Goal: Transaction & Acquisition: Purchase product/service

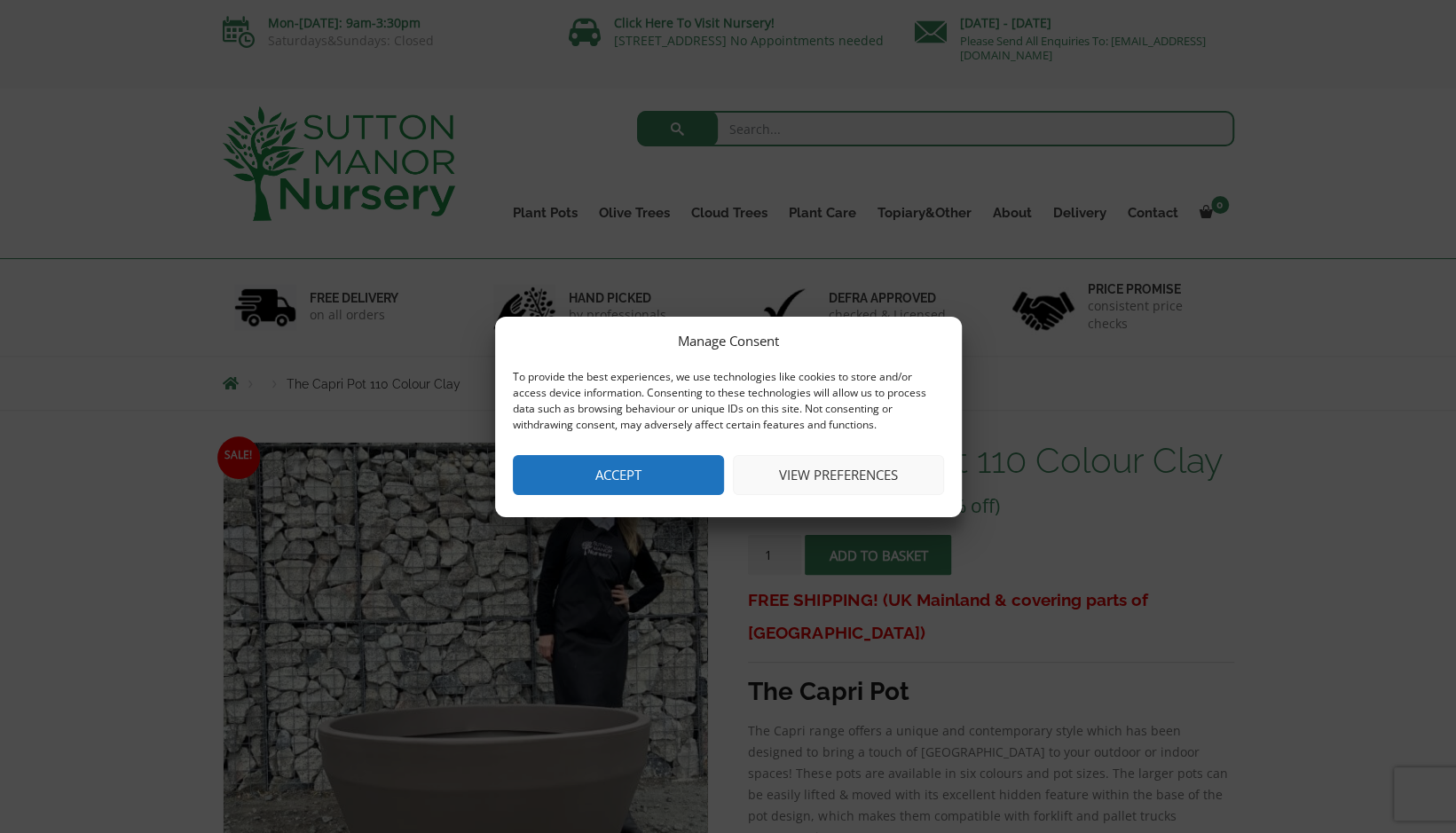
drag, startPoint x: 0, startPoint y: 0, endPoint x: 646, endPoint y: 466, distance: 796.5
click at [646, 466] on button "Accept" at bounding box center [618, 475] width 211 height 40
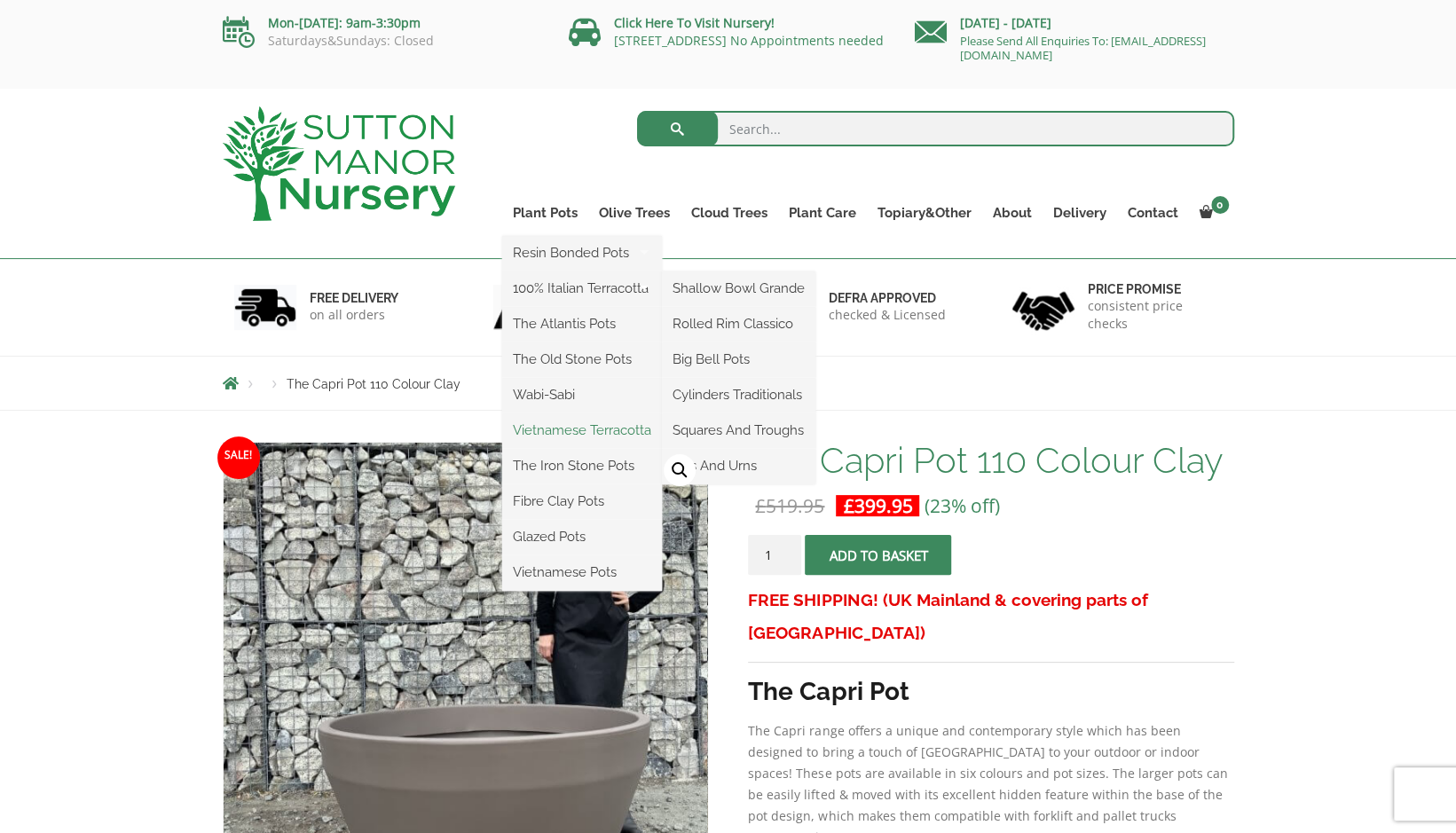
click at [548, 429] on link "Vietnamese Terracotta" at bounding box center [582, 430] width 160 height 27
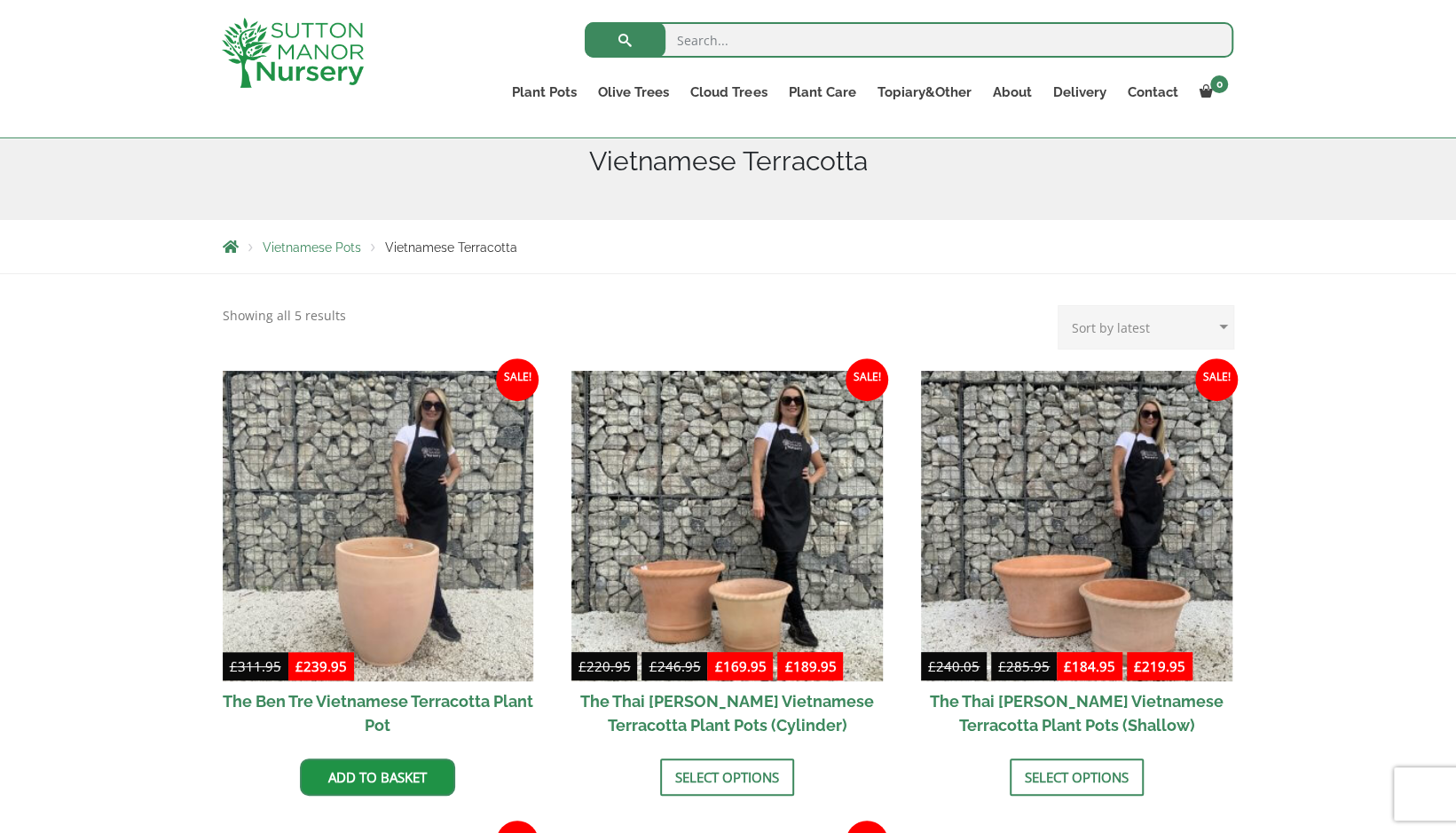
scroll to position [220, 0]
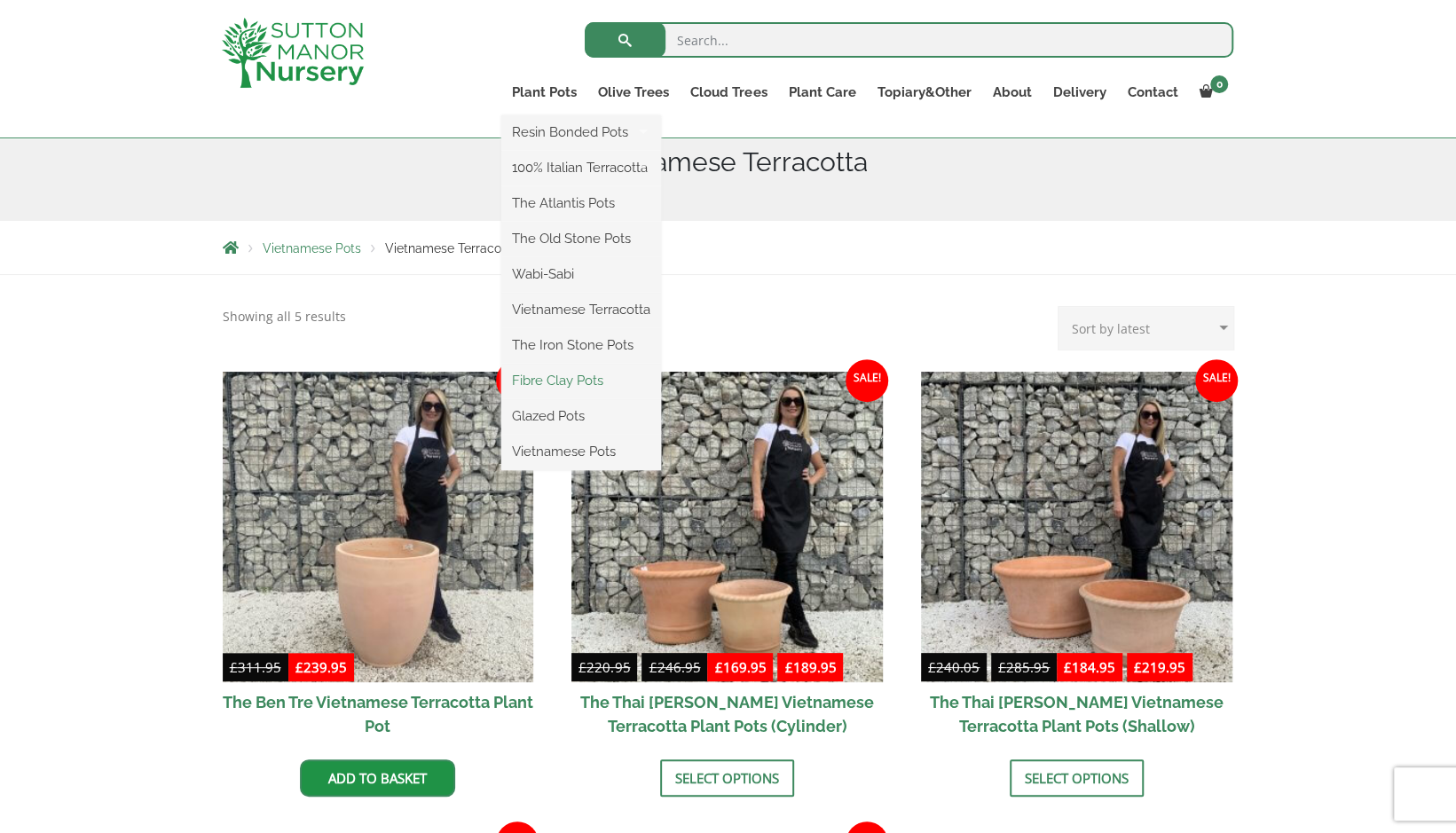
click at [548, 383] on link "Fibre Clay Pots" at bounding box center [582, 381] width 160 height 27
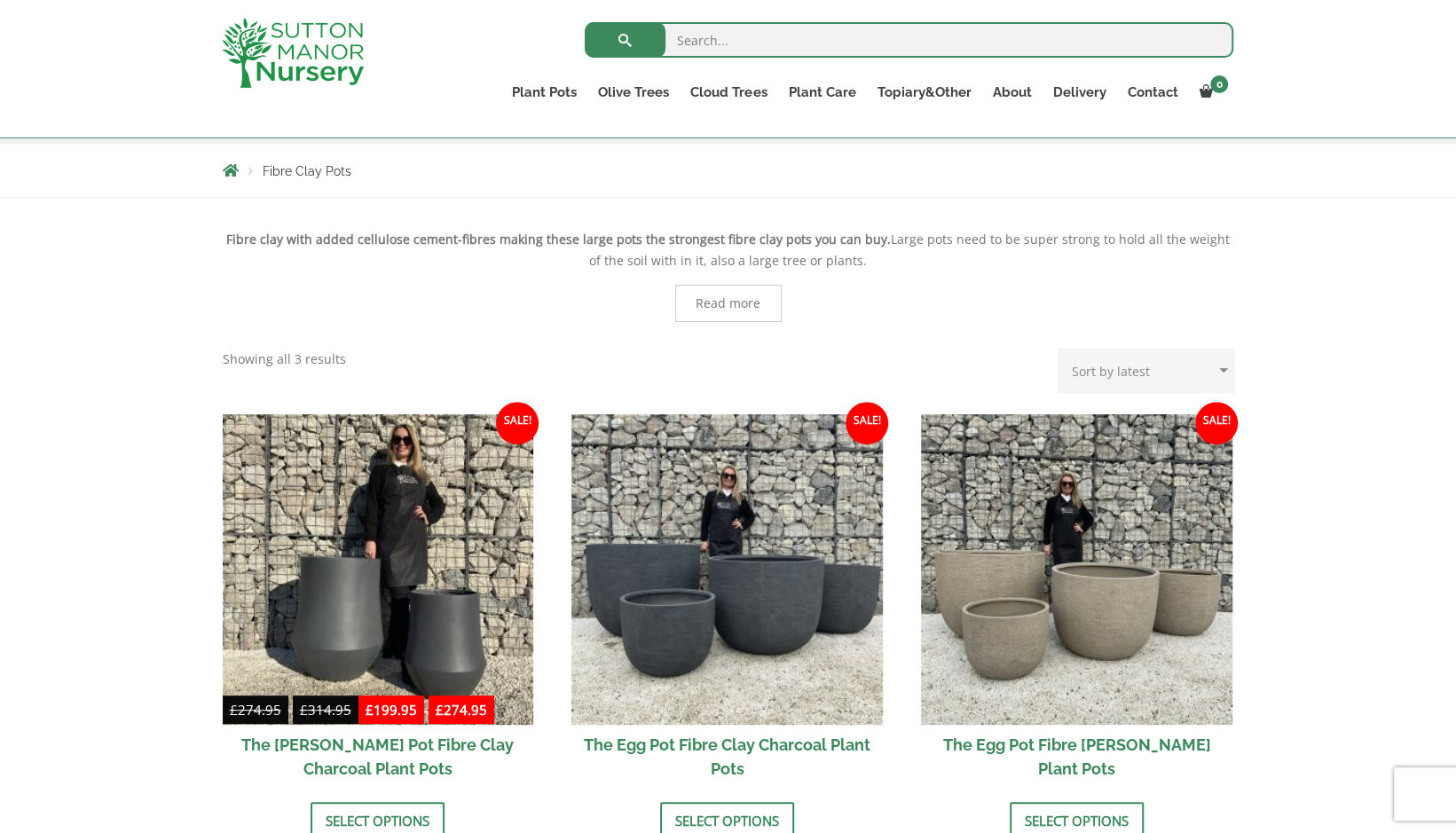
scroll to position [295, 0]
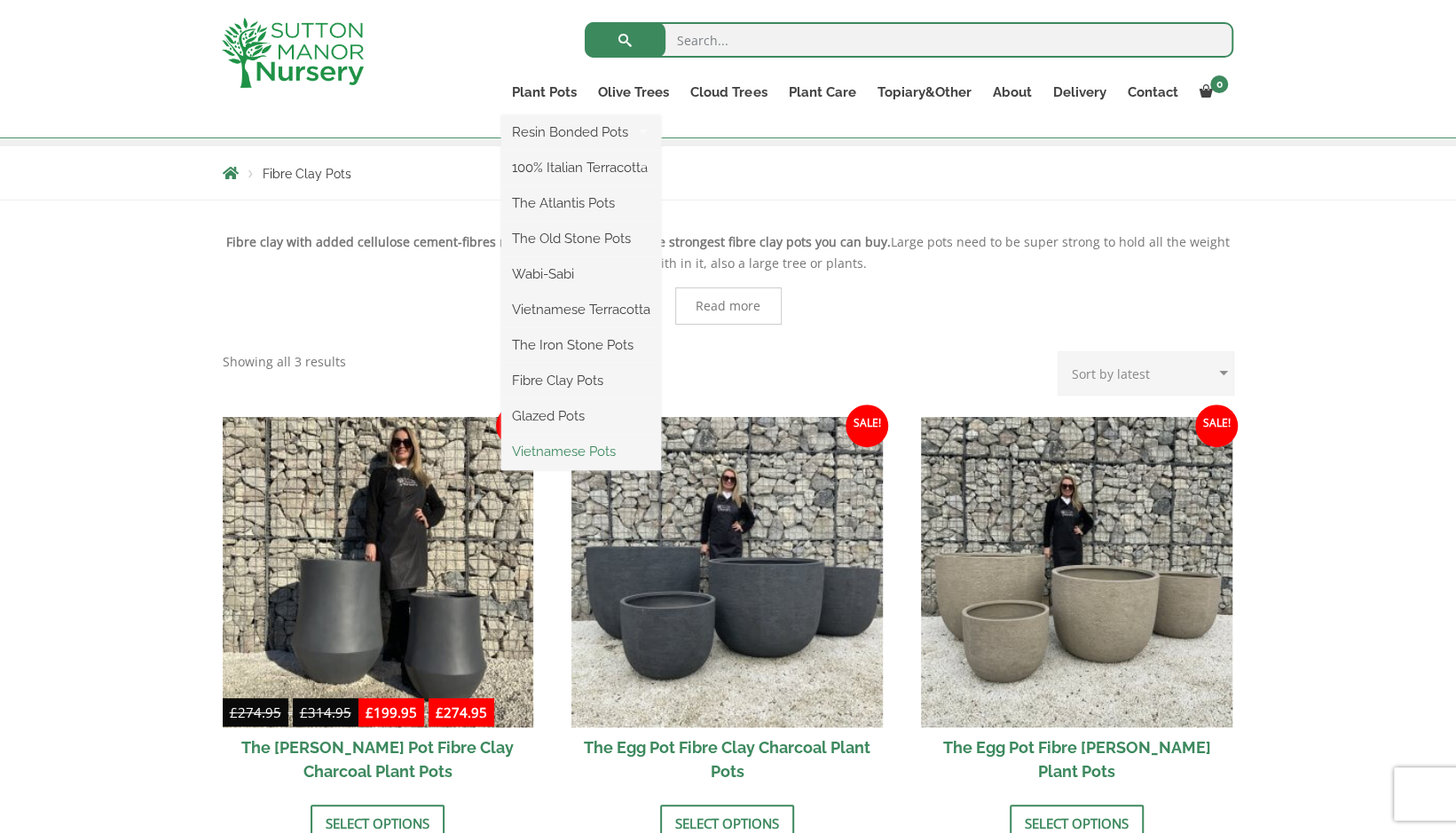
click at [541, 451] on link "Vietnamese Pots" at bounding box center [582, 451] width 160 height 27
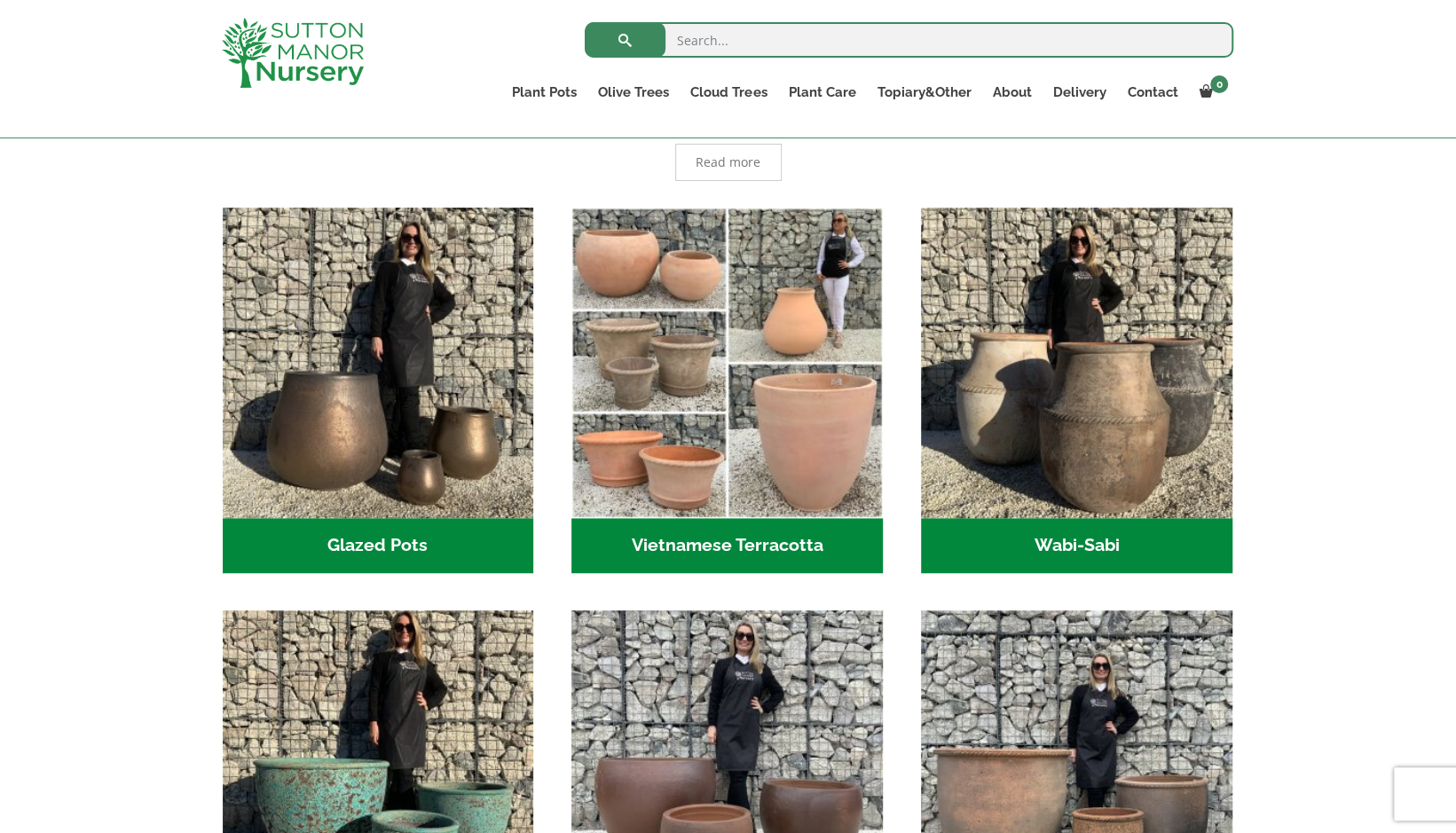
scroll to position [345, 0]
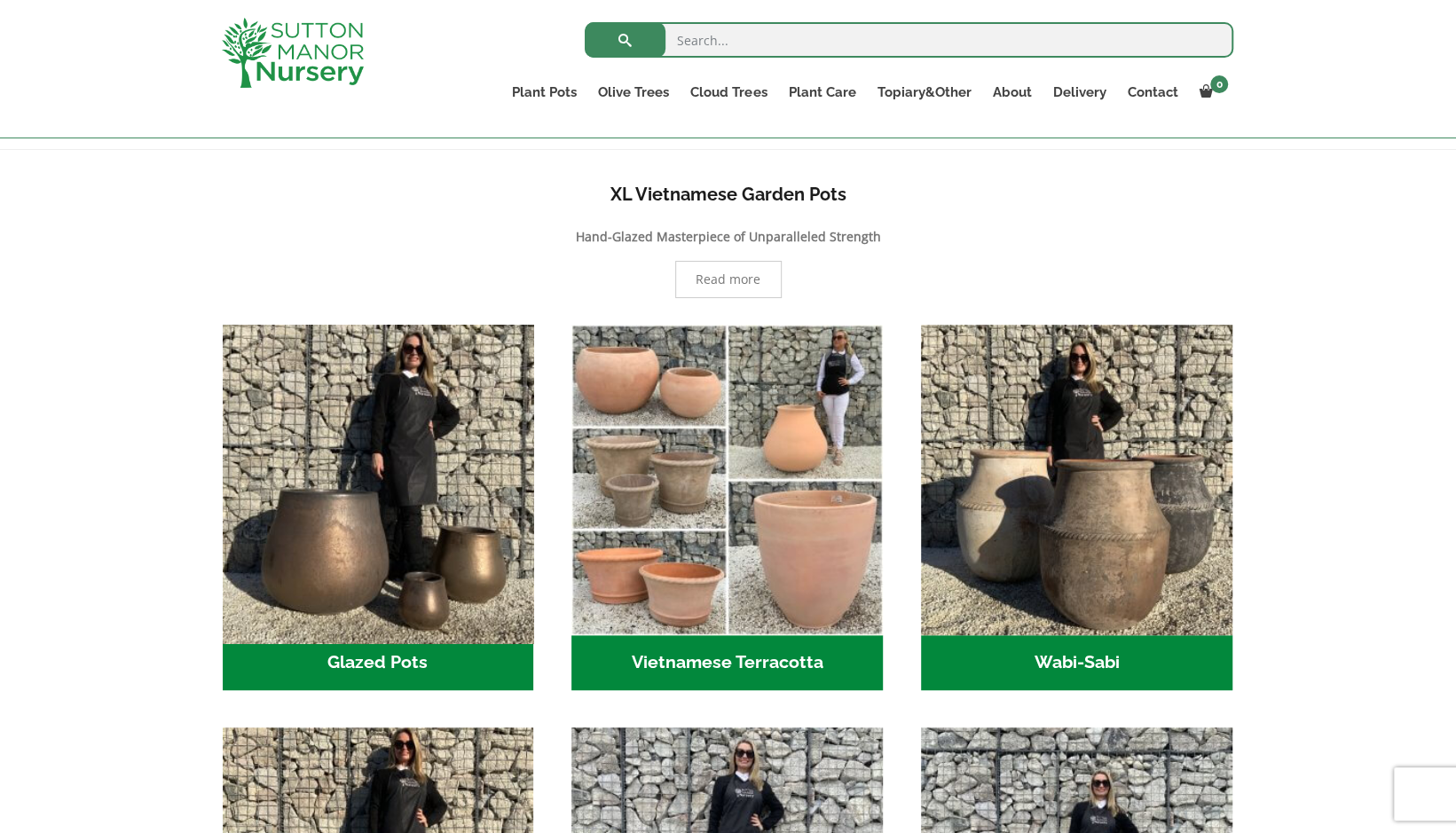
click at [353, 554] on img "Visit product category Glazed Pots" at bounding box center [378, 479] width 326 height 326
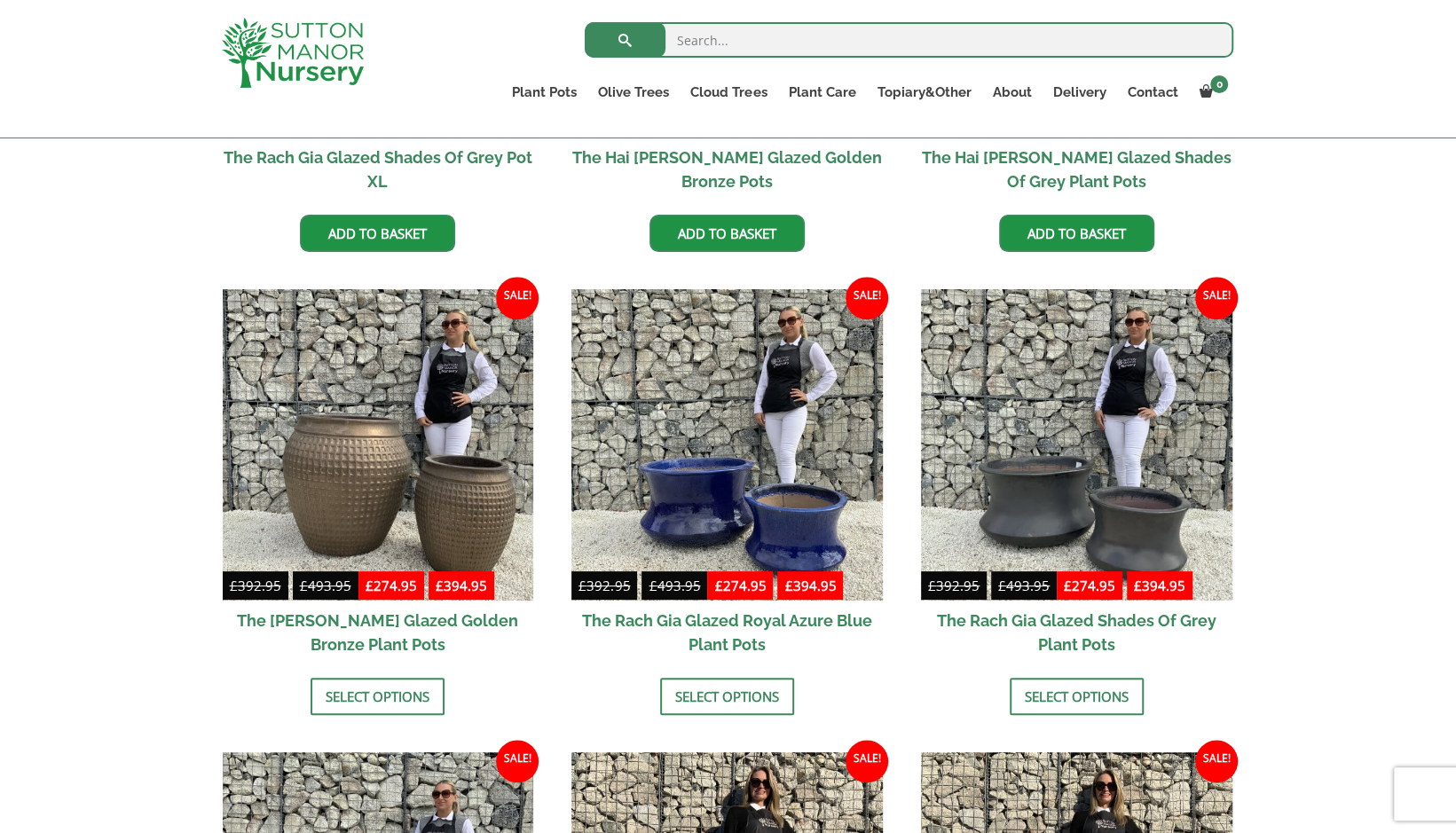
scroll to position [757, 0]
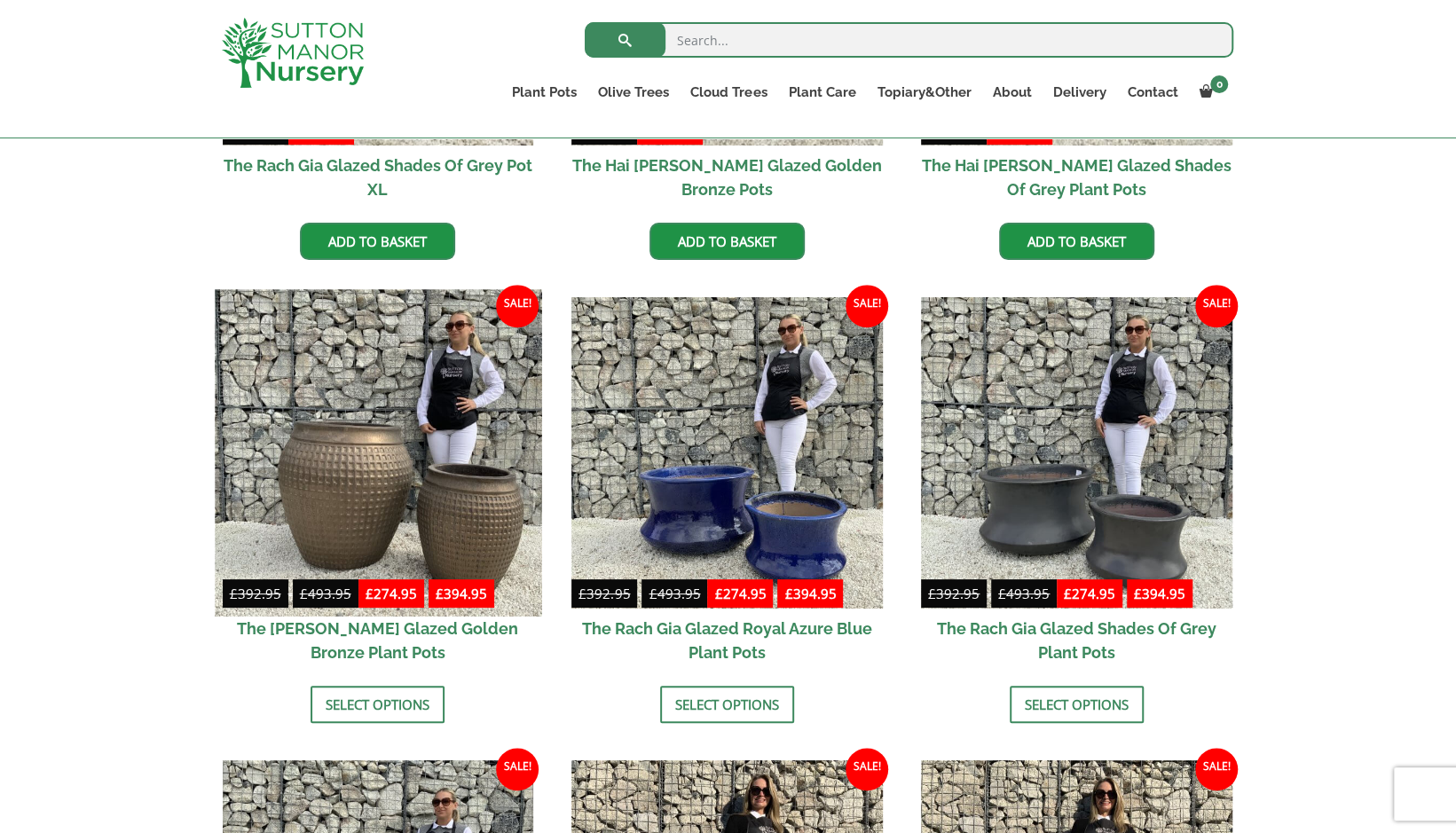
click at [373, 491] on img at bounding box center [378, 452] width 326 height 326
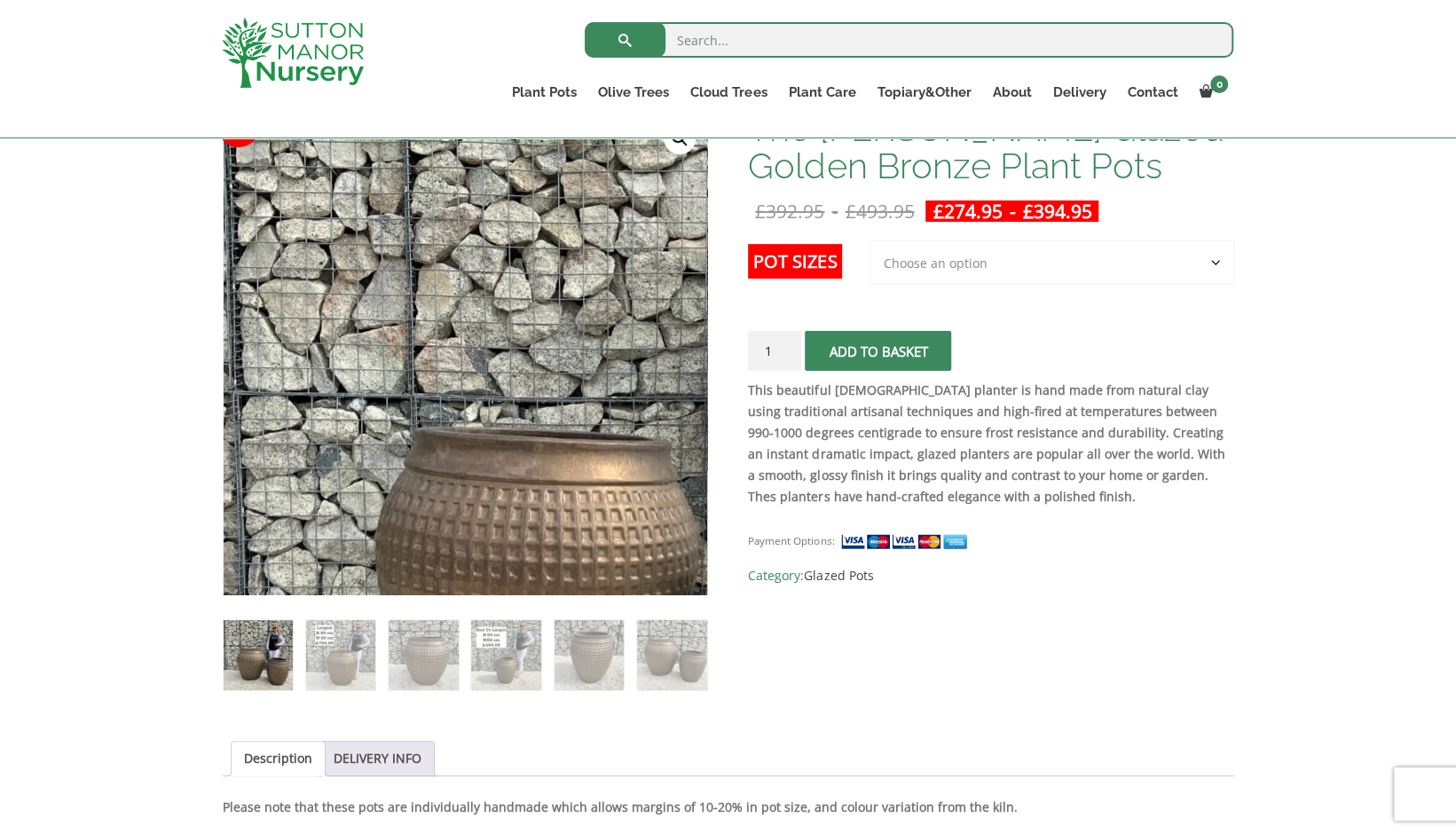
scroll to position [302, 0]
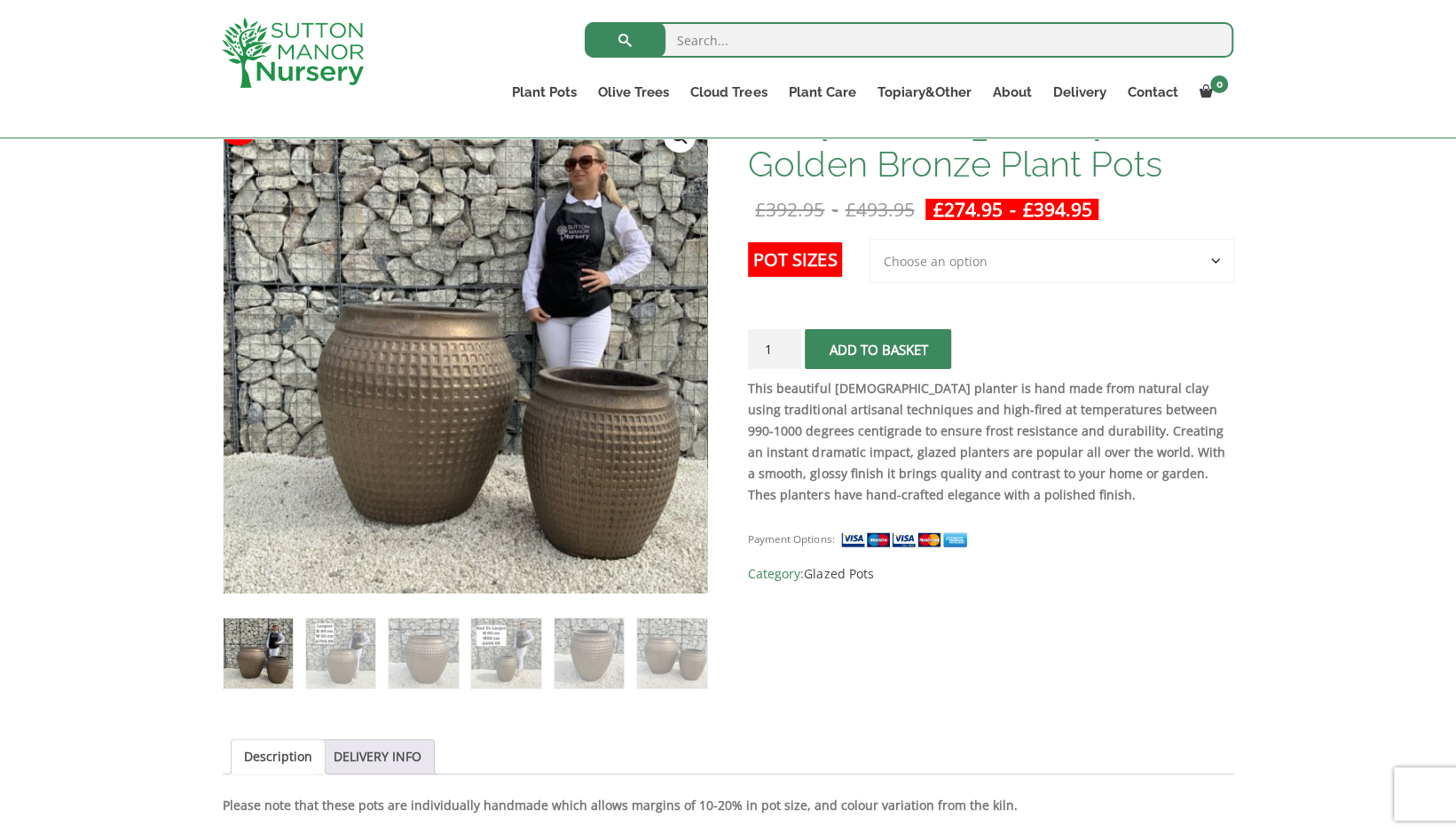
click at [814, 259] on label "Pot Sizes" at bounding box center [795, 259] width 94 height 35
click at [869, 259] on select "Choose an option 2nd to Largest Pot In The Picture Largest pot In The Picture" at bounding box center [1052, 260] width 365 height 44
click at [953, 262] on select "Choose an option 2nd to Largest Pot In The Picture Largest pot In The Picture" at bounding box center [1052, 260] width 365 height 44
select select "Largest pot In The Picture"
click at [870, 239] on select "Choose an option 2nd to Largest Pot In The Picture Largest pot In The Picture" at bounding box center [1052, 260] width 365 height 44
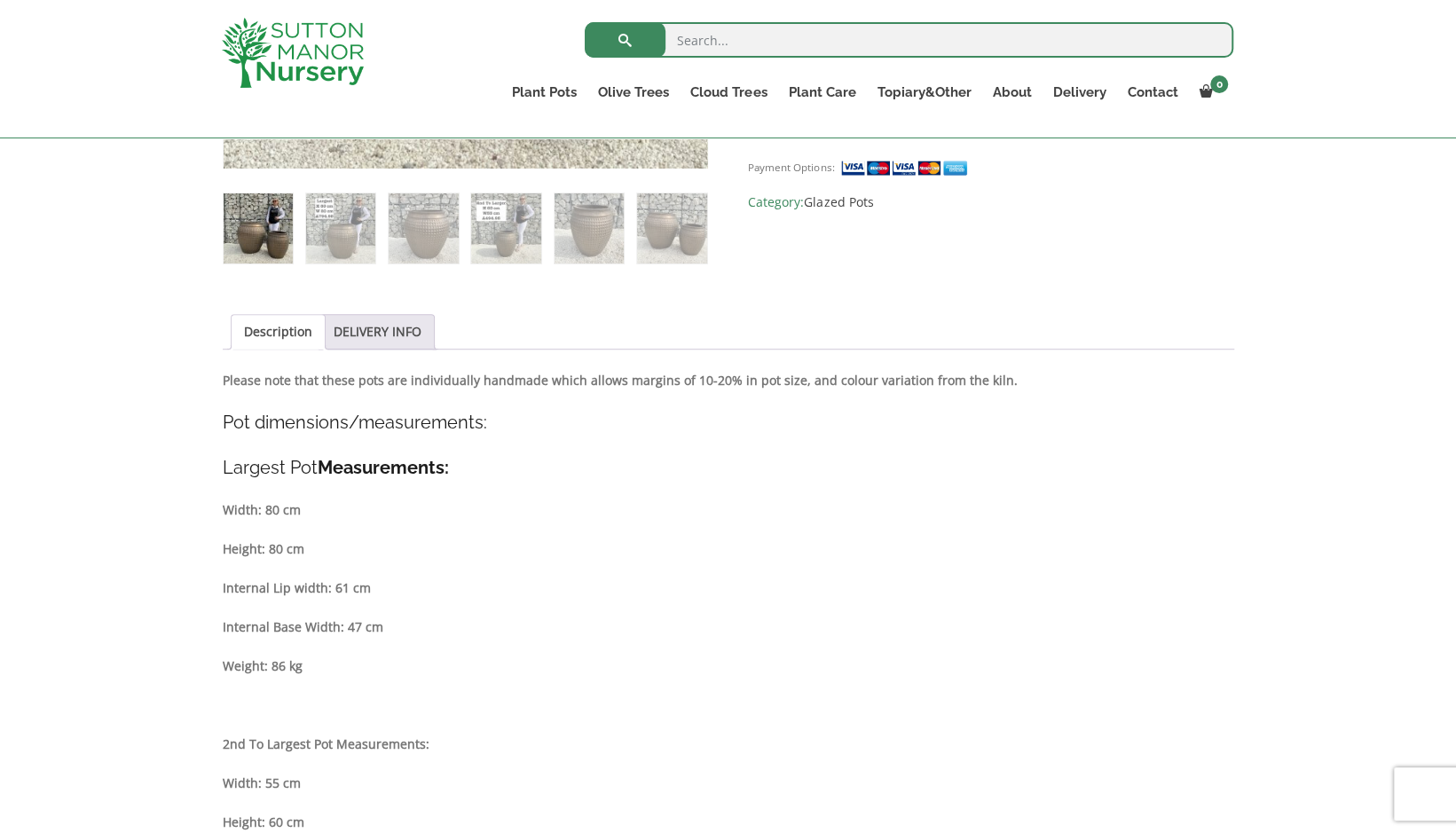
scroll to position [726, 0]
click at [381, 337] on link "DELIVERY INFO" at bounding box center [377, 332] width 88 height 34
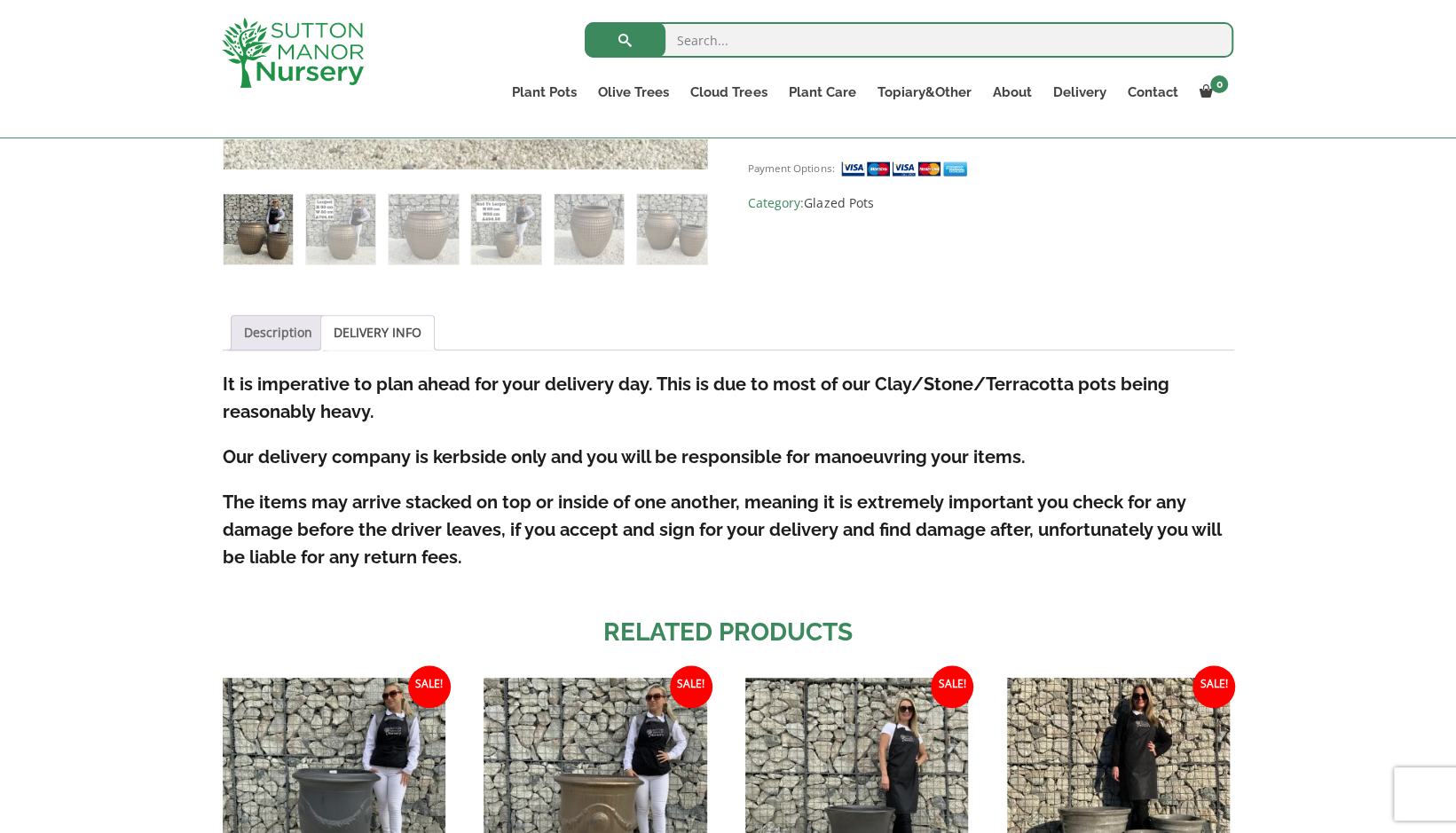
click at [290, 326] on link "Description" at bounding box center [278, 332] width 68 height 34
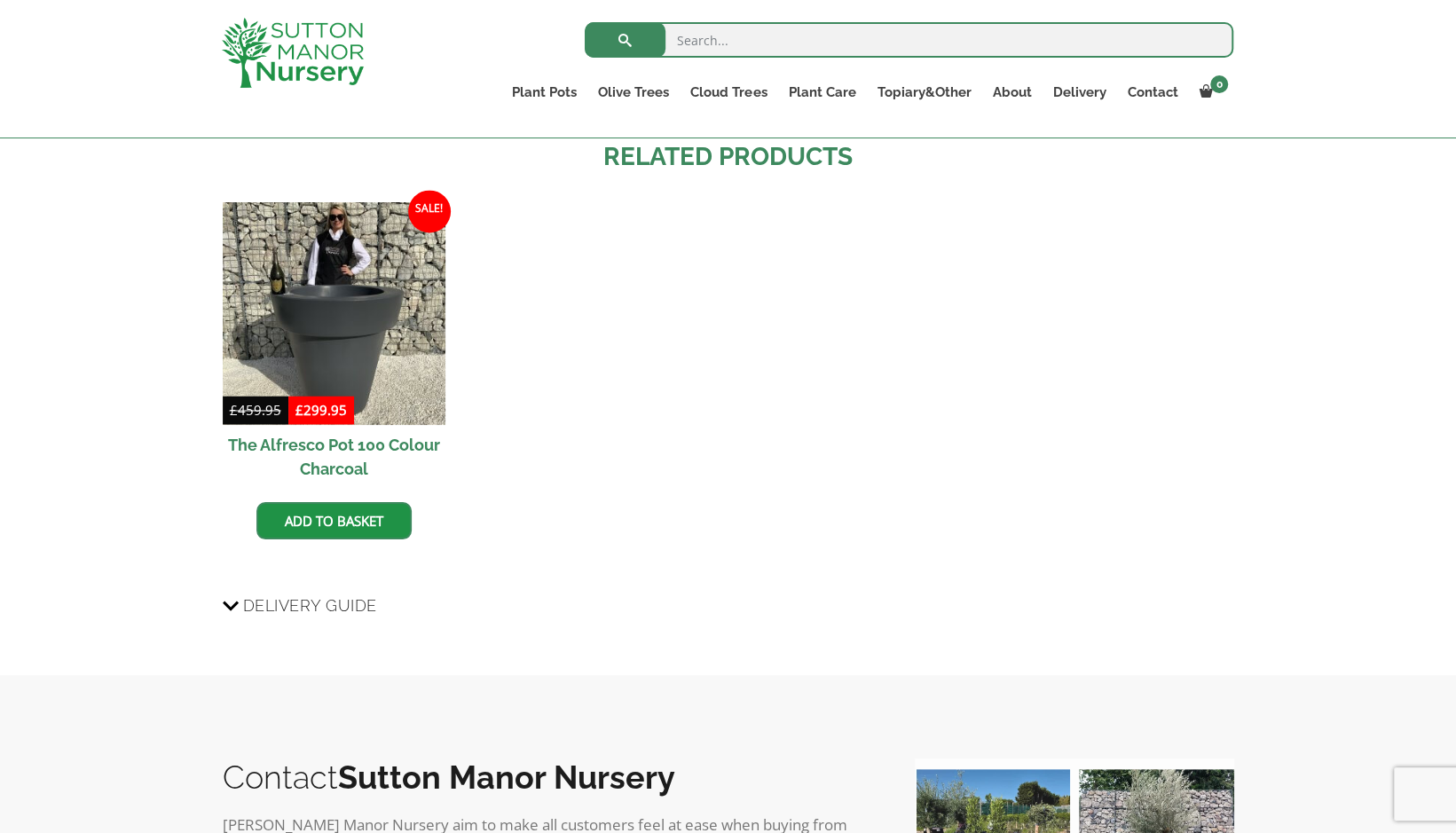
scroll to position [1701, 0]
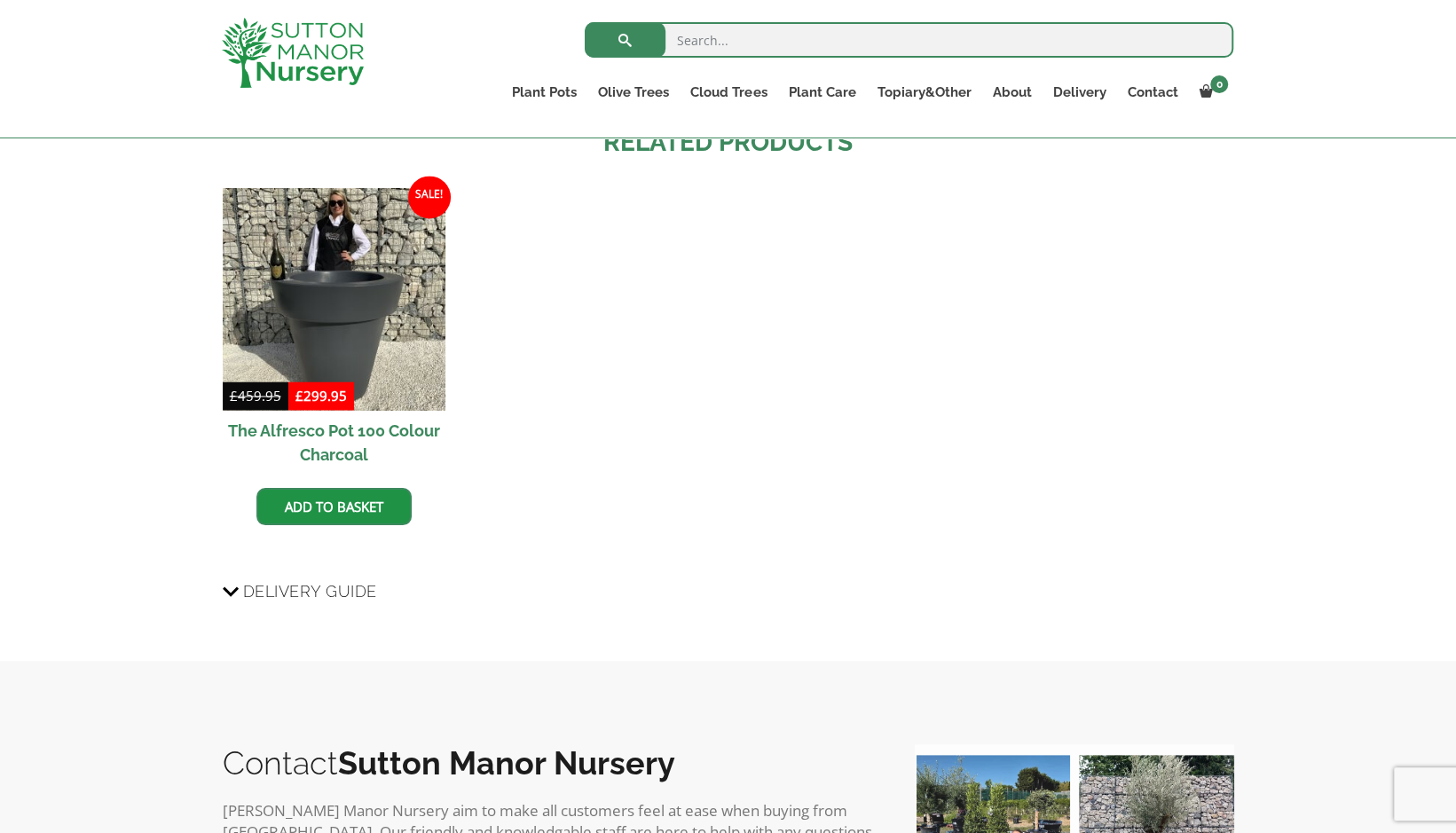
click at [323, 575] on span "Delivery Guide" at bounding box center [311, 590] width 134 height 33
click at [0, 0] on input "Delivery Guide" at bounding box center [0, 0] width 0 height 0
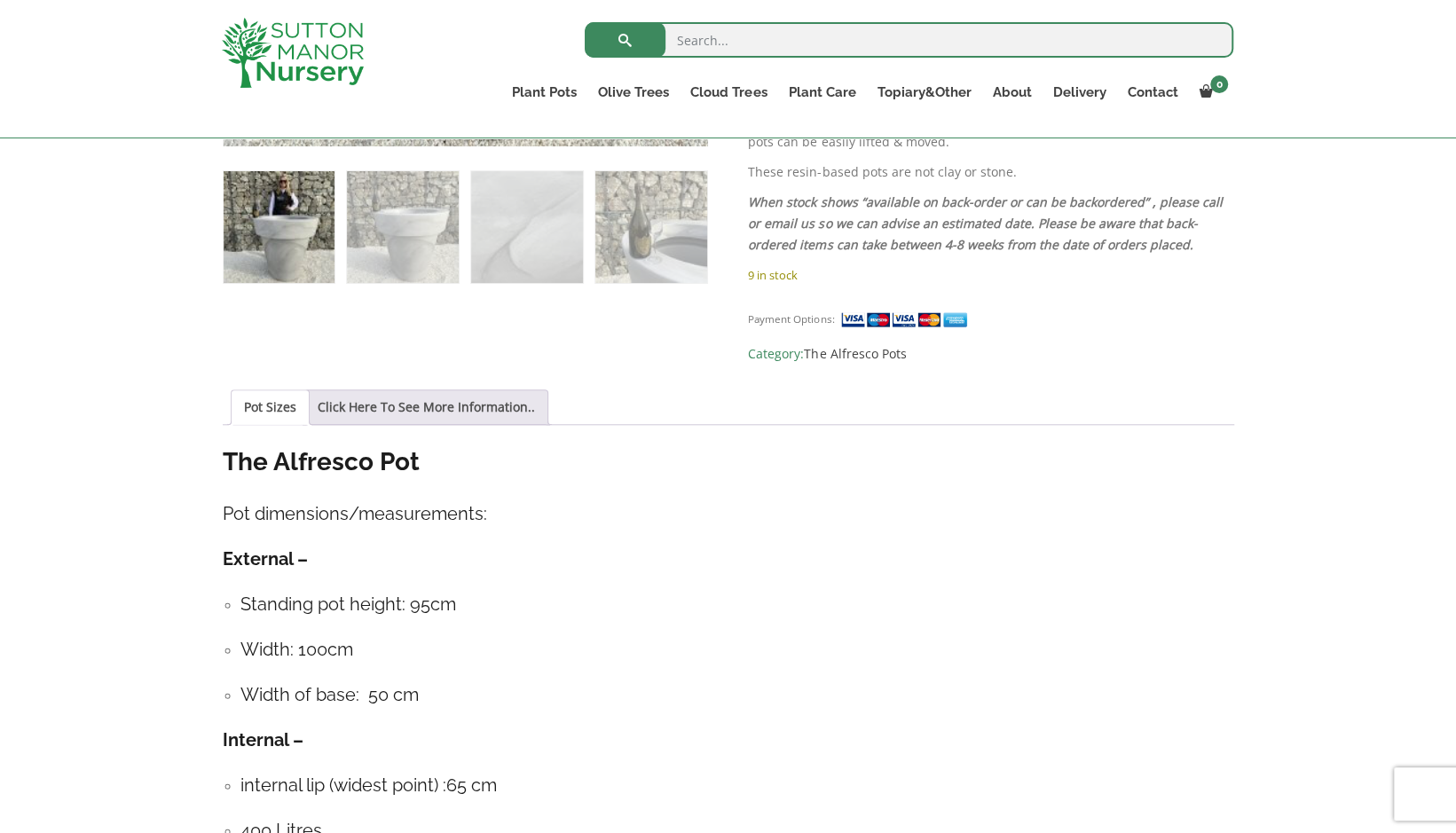
scroll to position [934, 0]
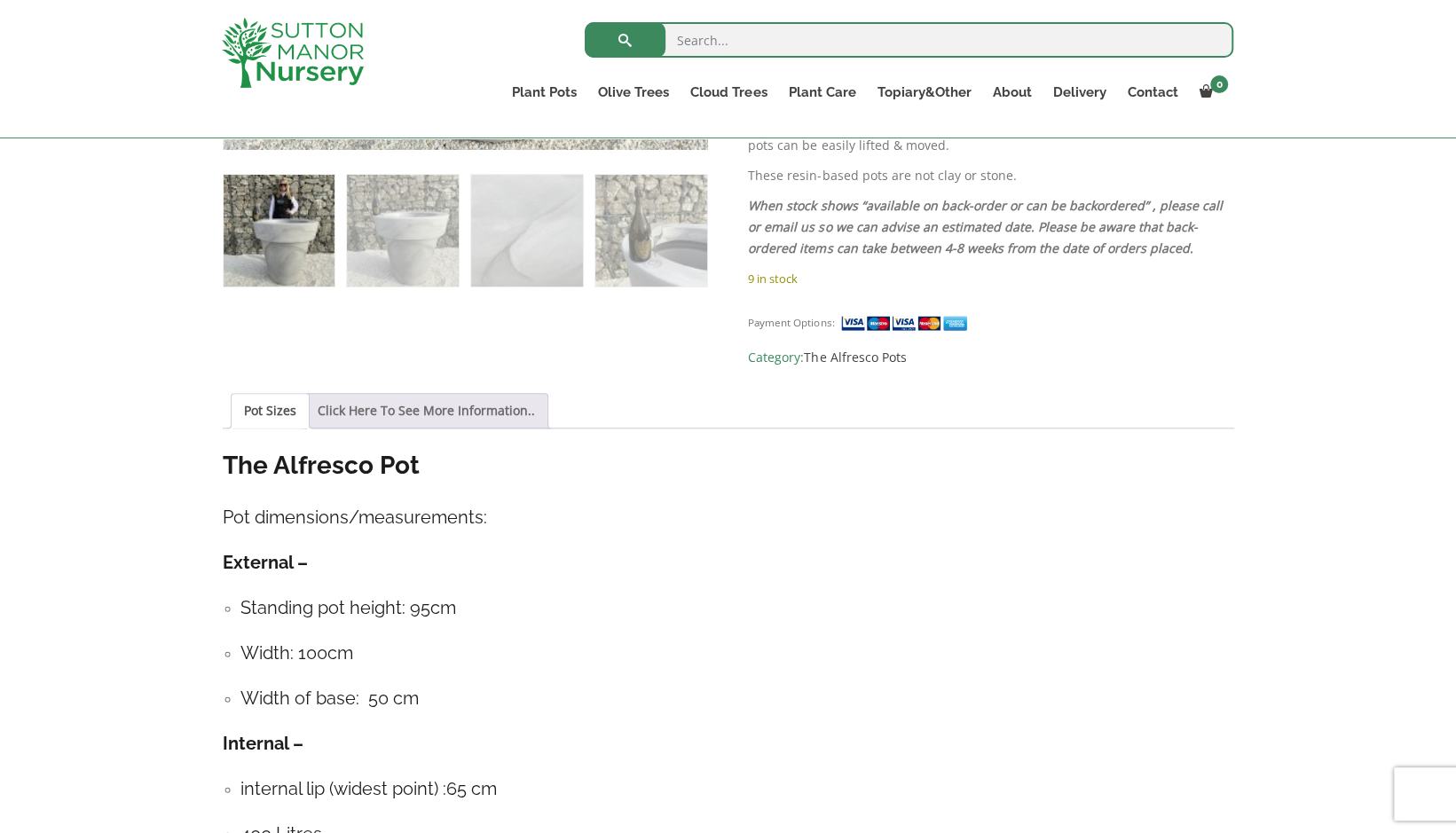
click at [386, 394] on link "Click Here To See More Information.." at bounding box center [426, 411] width 218 height 34
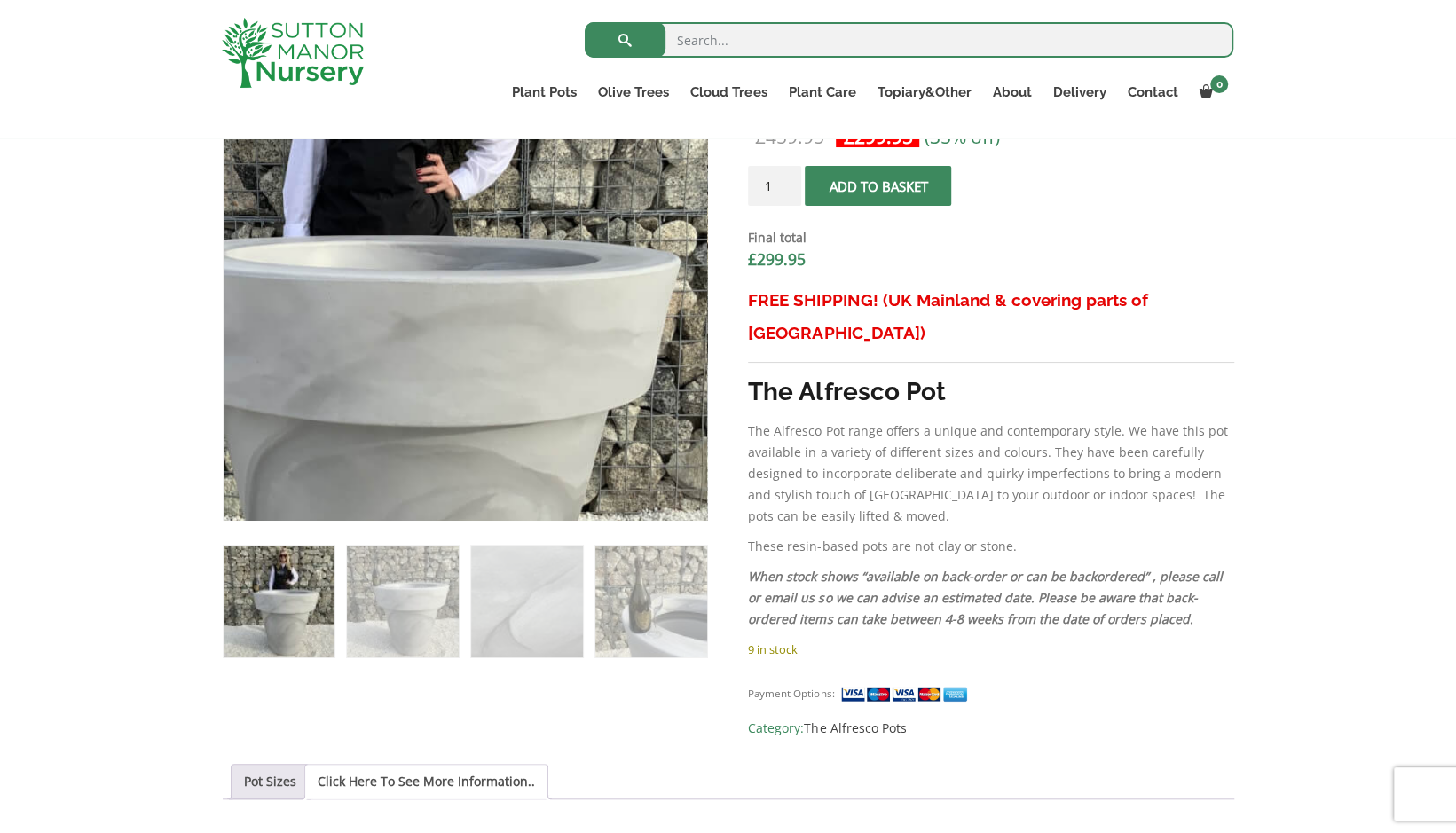
scroll to position [577, 0]
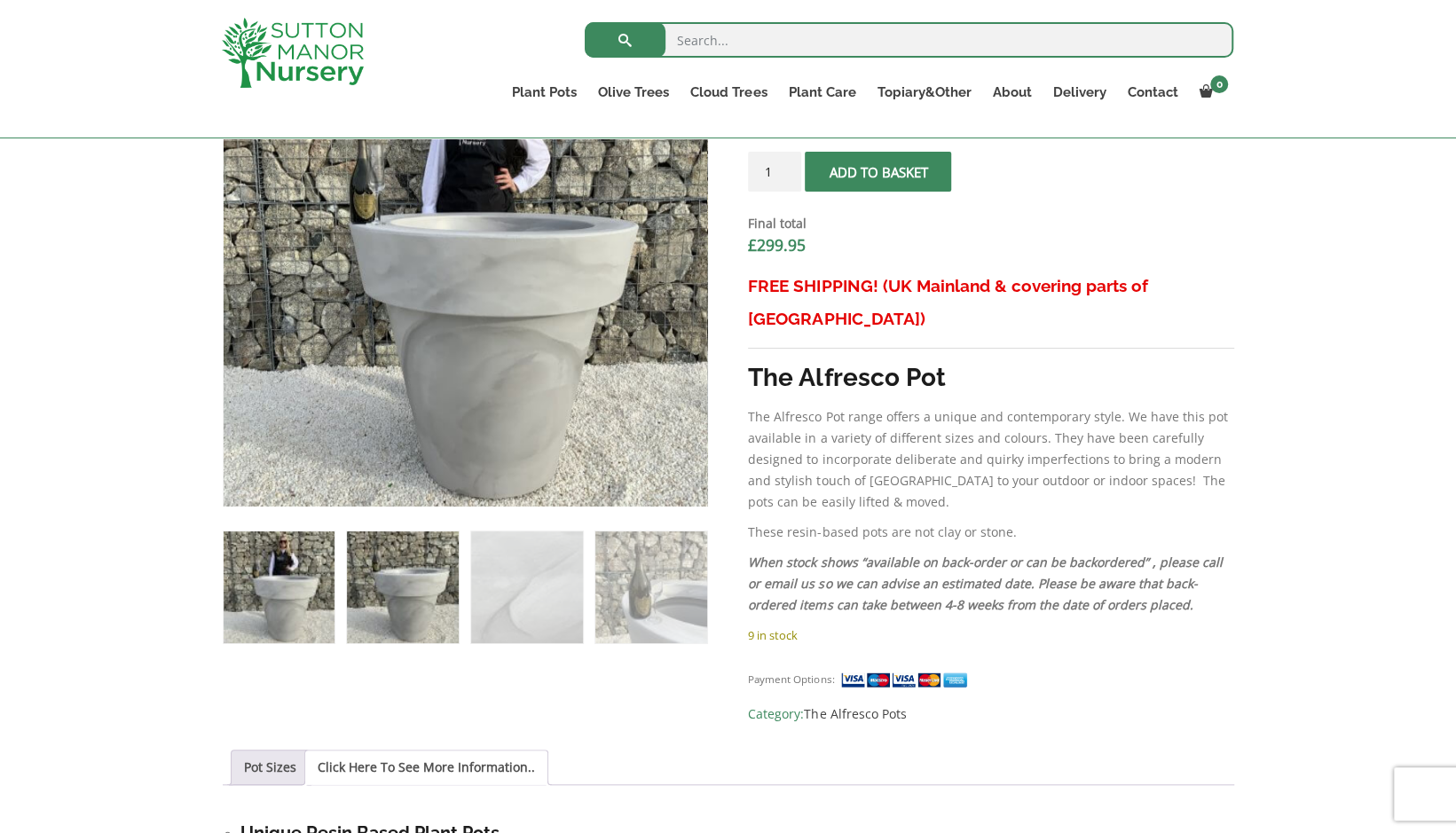
click at [377, 591] on img at bounding box center [402, 587] width 111 height 111
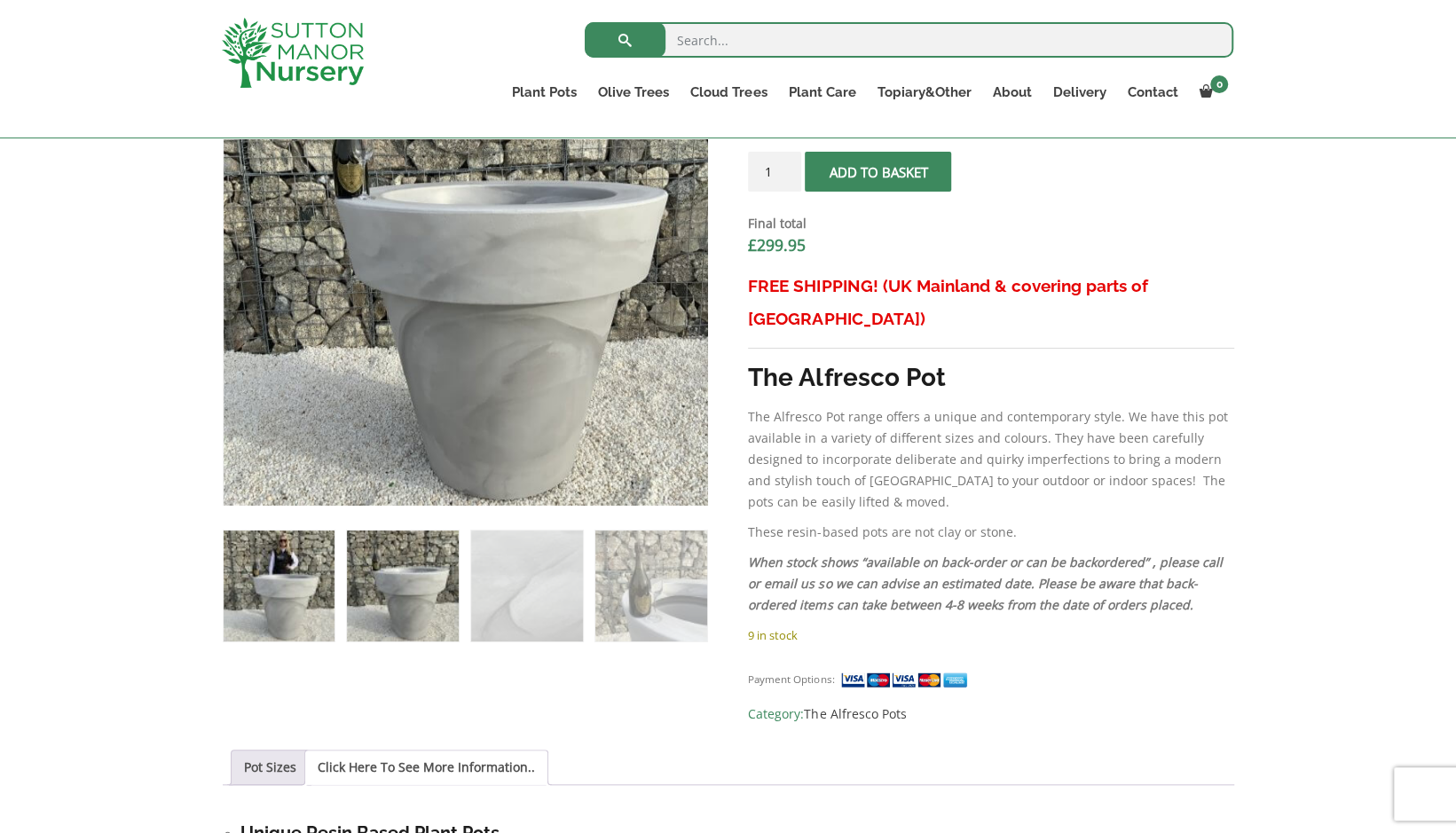
click at [260, 600] on img at bounding box center [279, 586] width 111 height 111
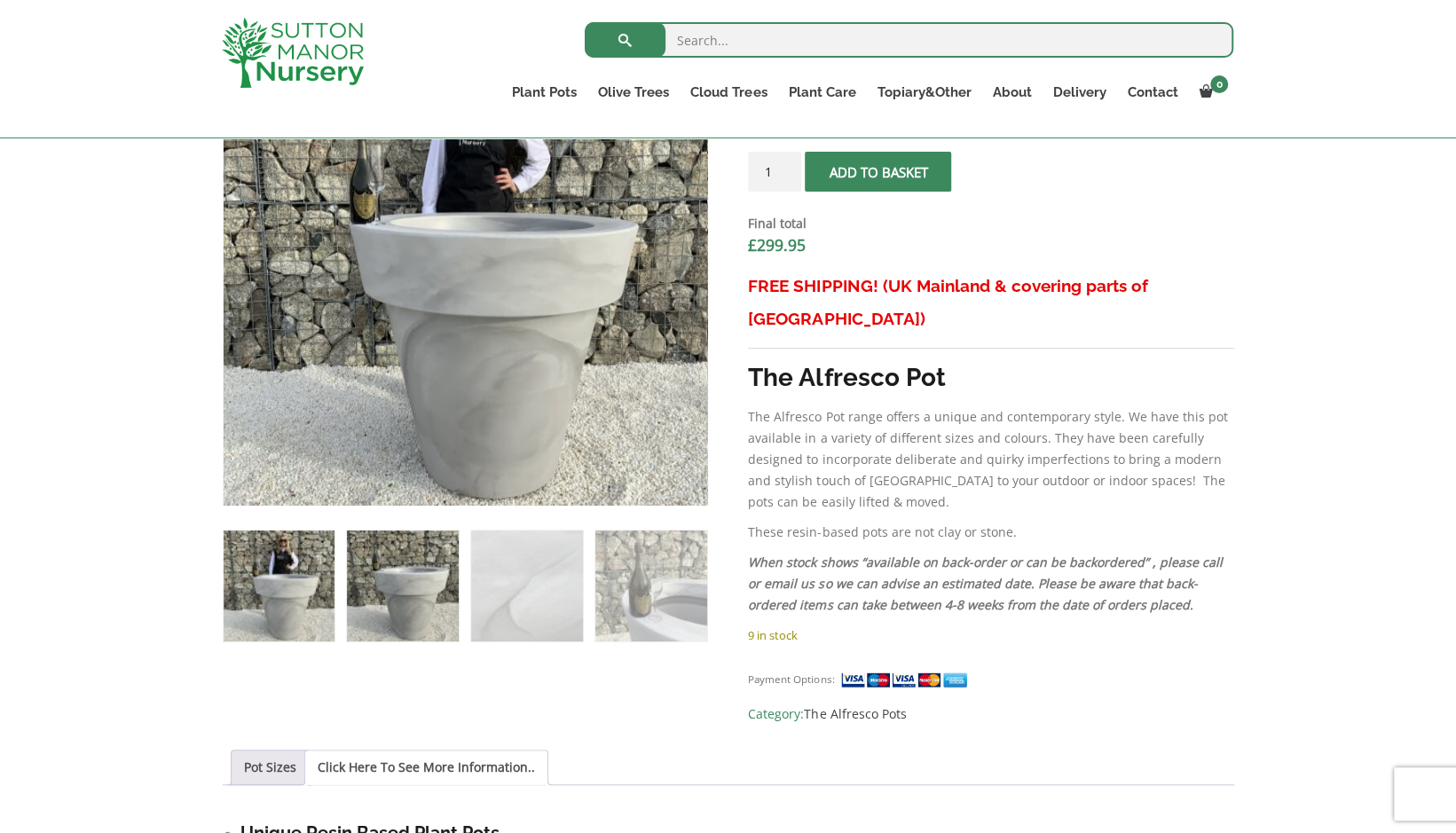
click at [350, 610] on img at bounding box center [402, 586] width 111 height 111
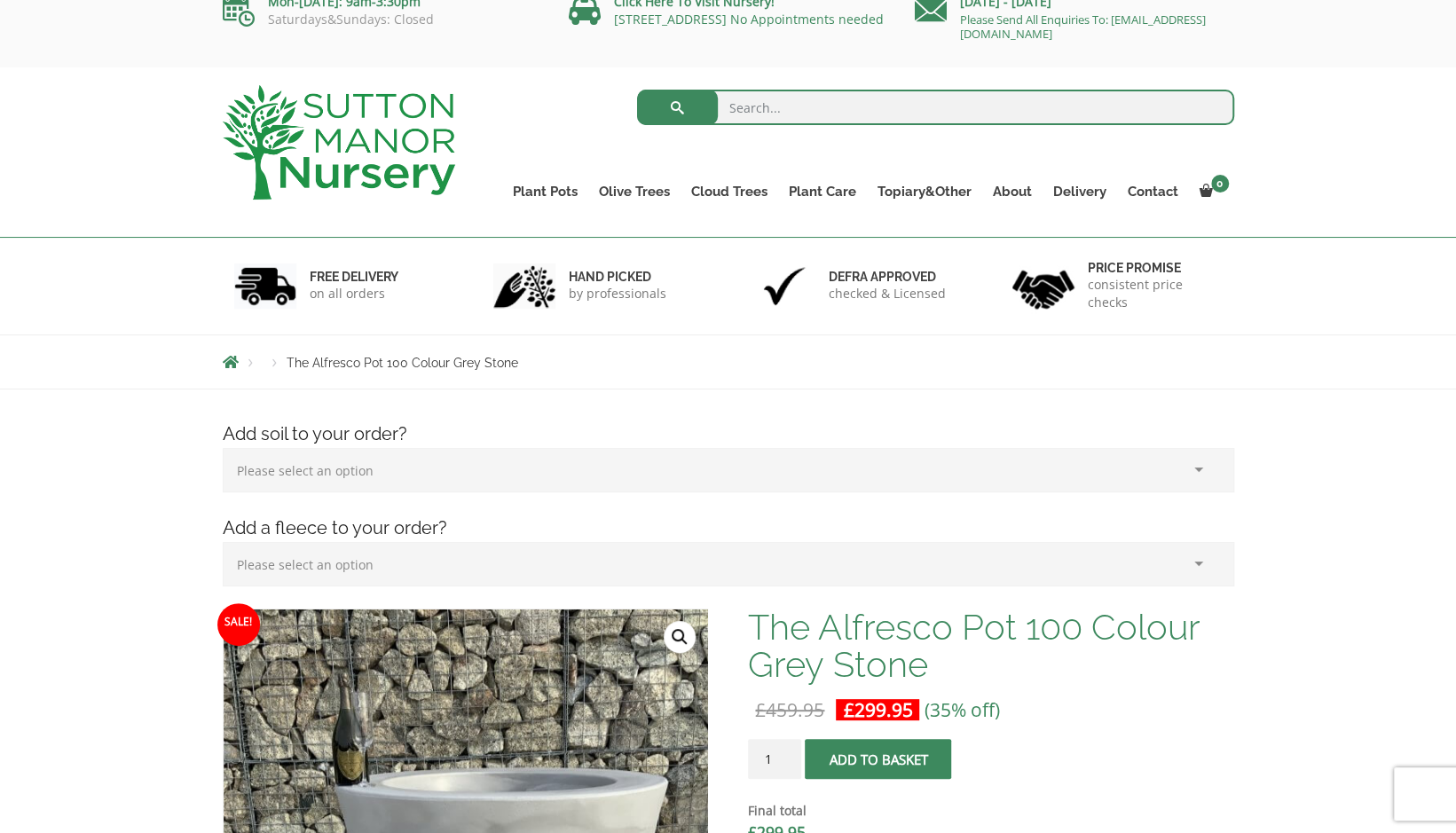
scroll to position [20, 0]
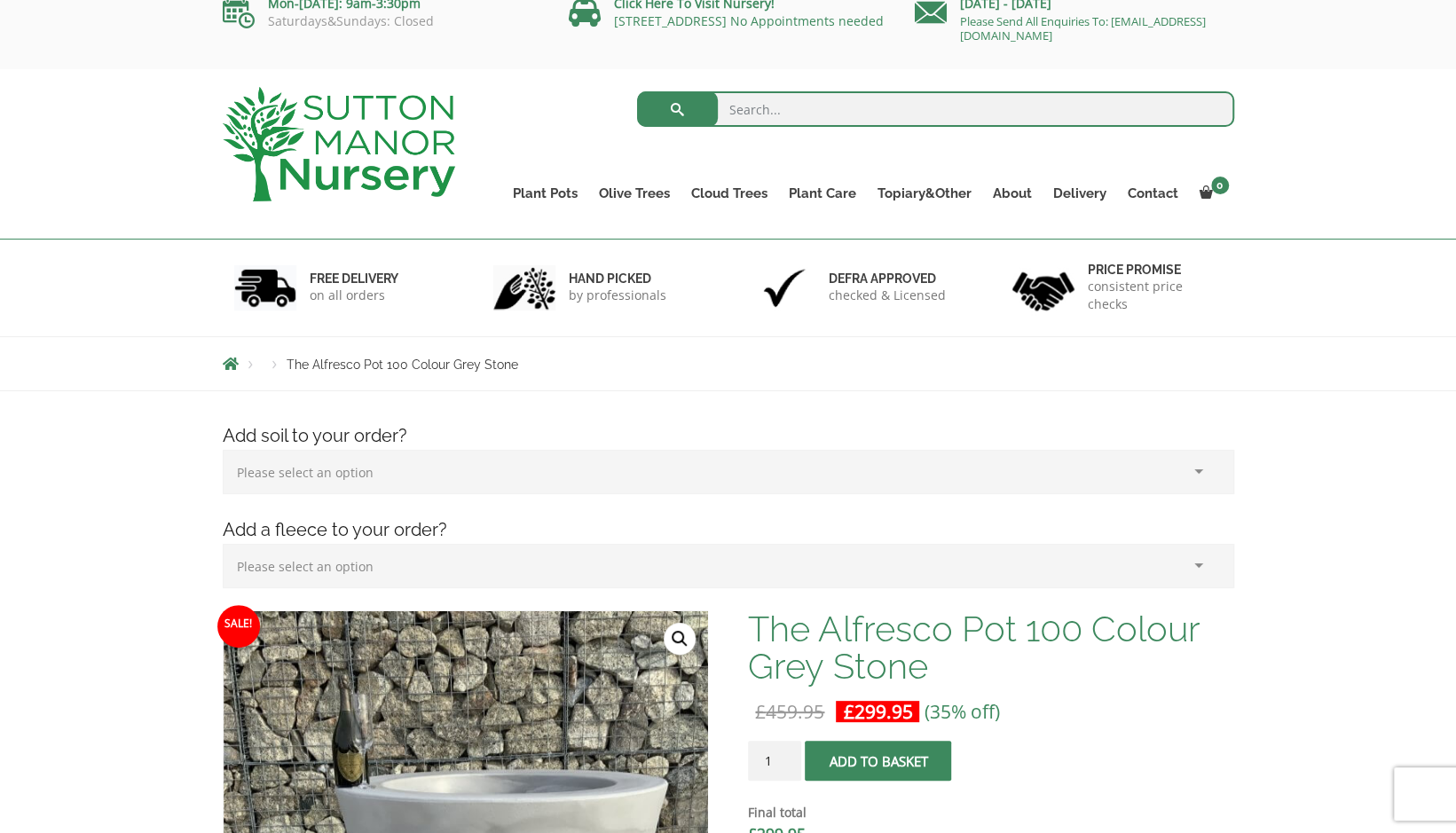
click at [439, 464] on select "Please select an option (x1) 75L Bag (£34.99) (x2) 75L Bag (£69.98) (x3) 75L Ba…" at bounding box center [728, 471] width 1011 height 44
select select "(x4) 75L Bag_3"
click at [223, 450] on select "Please select an option (x1) 75L Bag (£34.99) (x2) 75L Bag (£69.98) (x3) 75L Ba…" at bounding box center [728, 471] width 1011 height 44
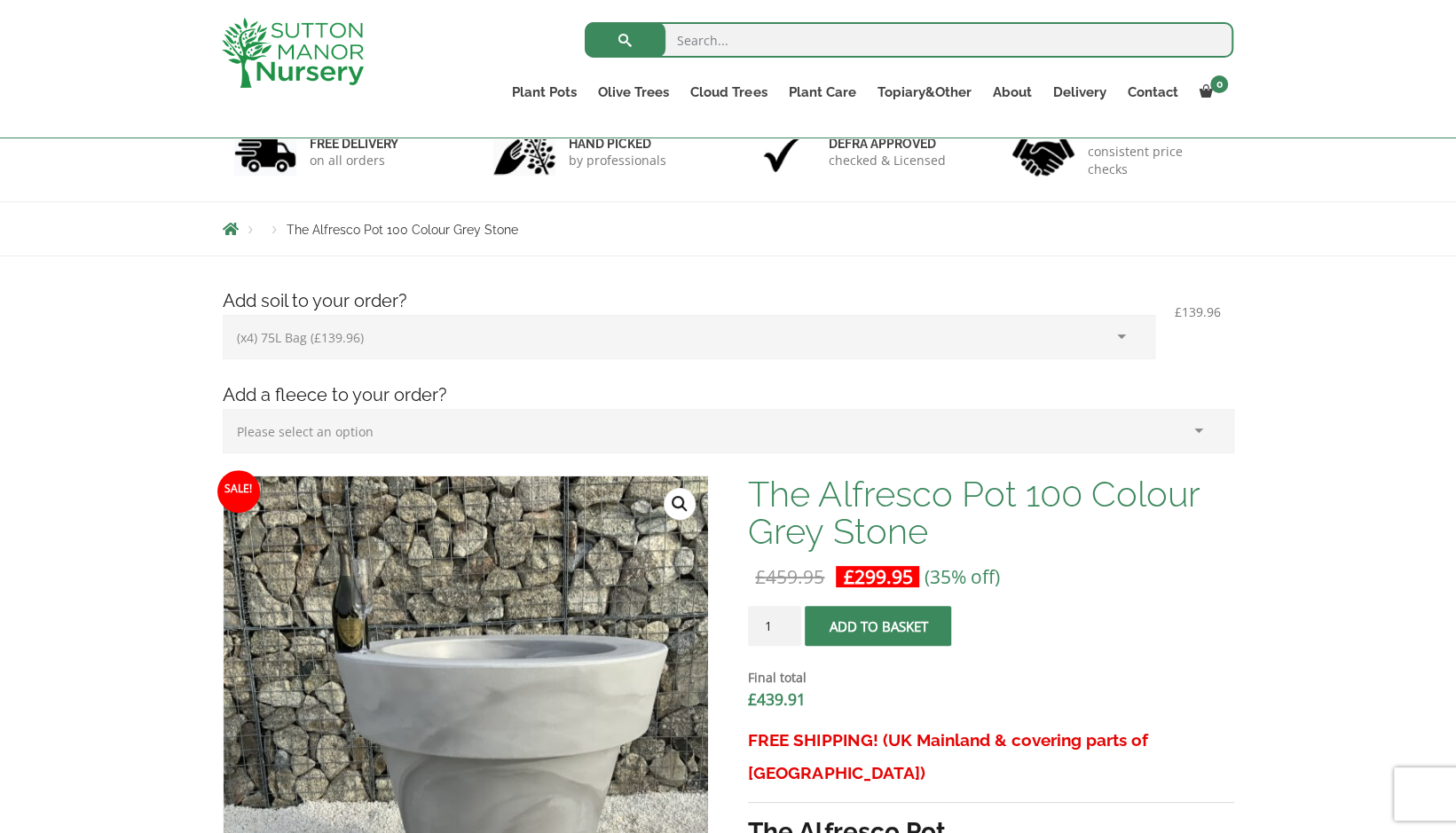
scroll to position [128, 0]
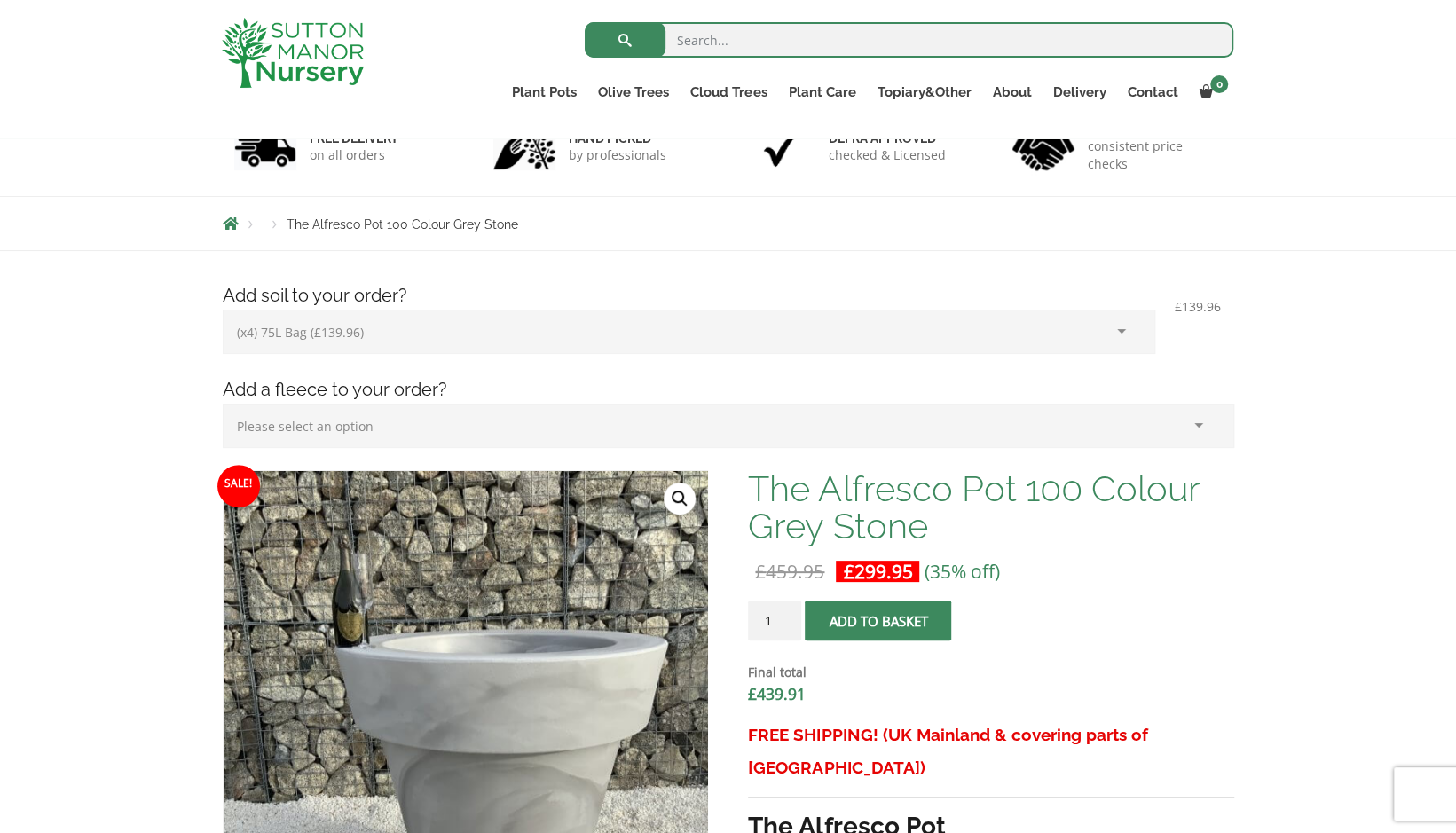
click at [425, 437] on select "Please select an option (x1) Horticultural Fleece (£24.95)" at bounding box center [728, 426] width 1011 height 44
select select "(x1) Horticultural Fleece_0"
click at [223, 404] on select "Please select an option (x1) Horticultural Fleece (£24.95)" at bounding box center [728, 426] width 1011 height 44
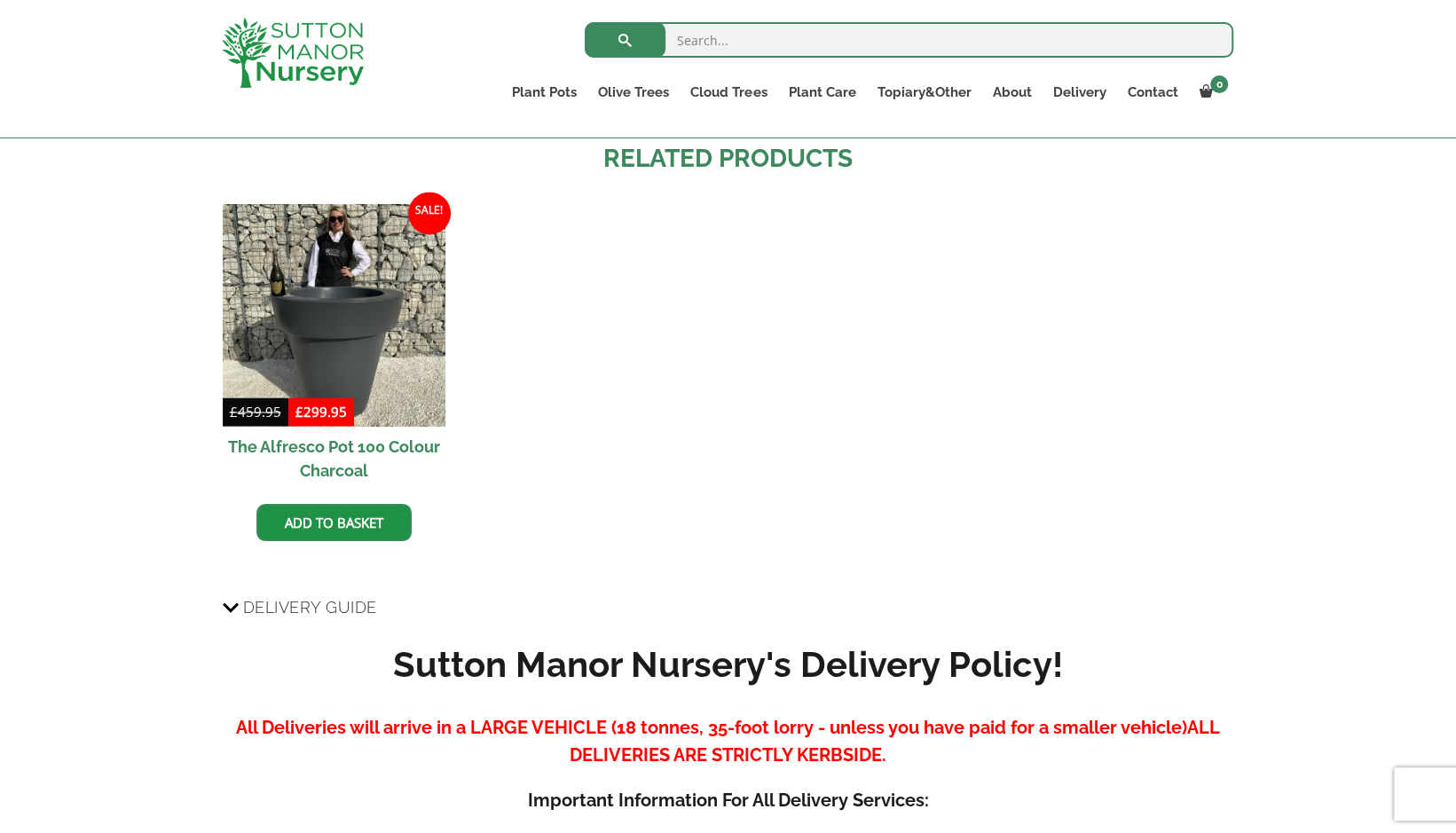
scroll to position [1634, 0]
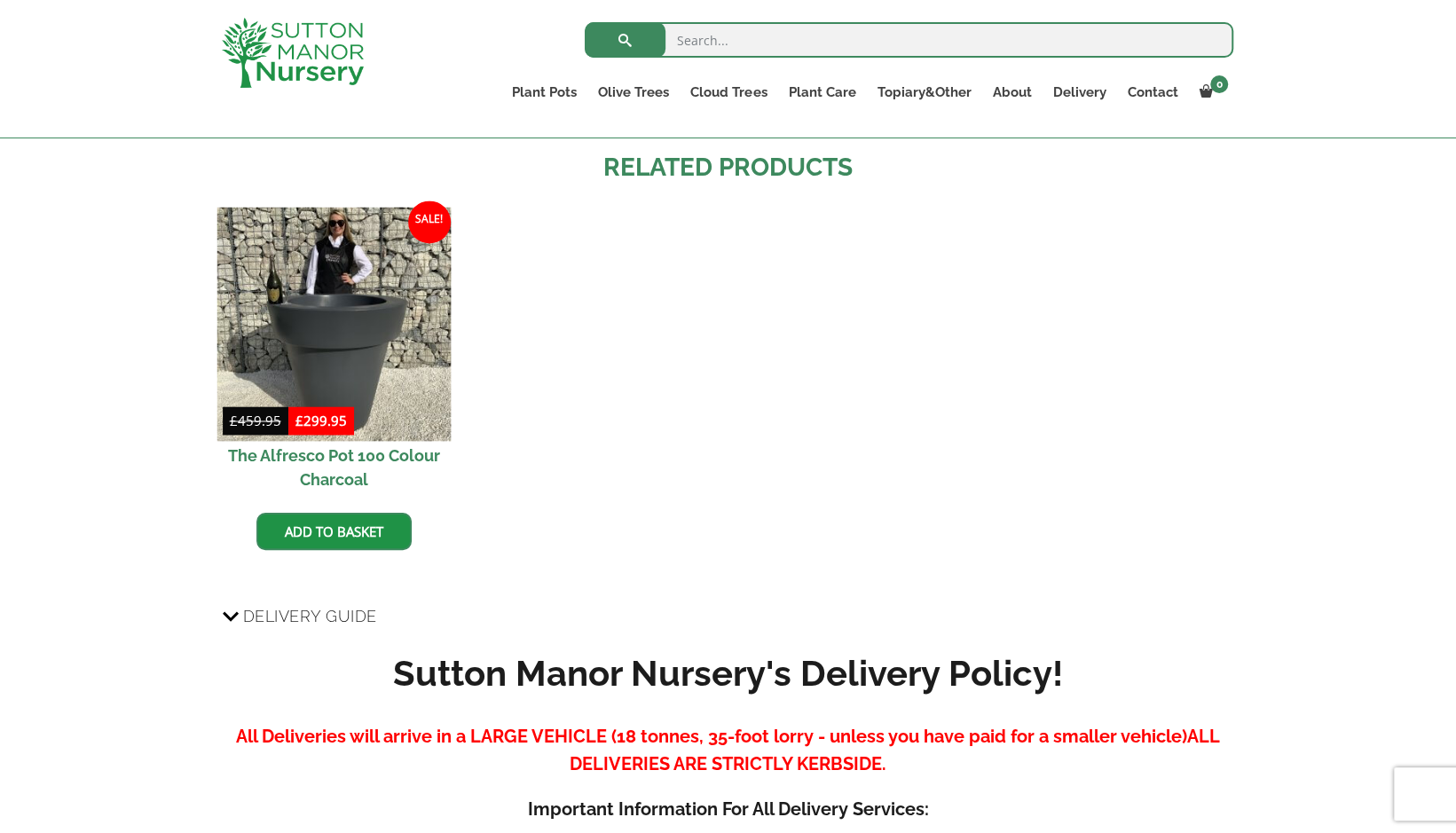
click at [357, 313] on img at bounding box center [334, 324] width 235 height 235
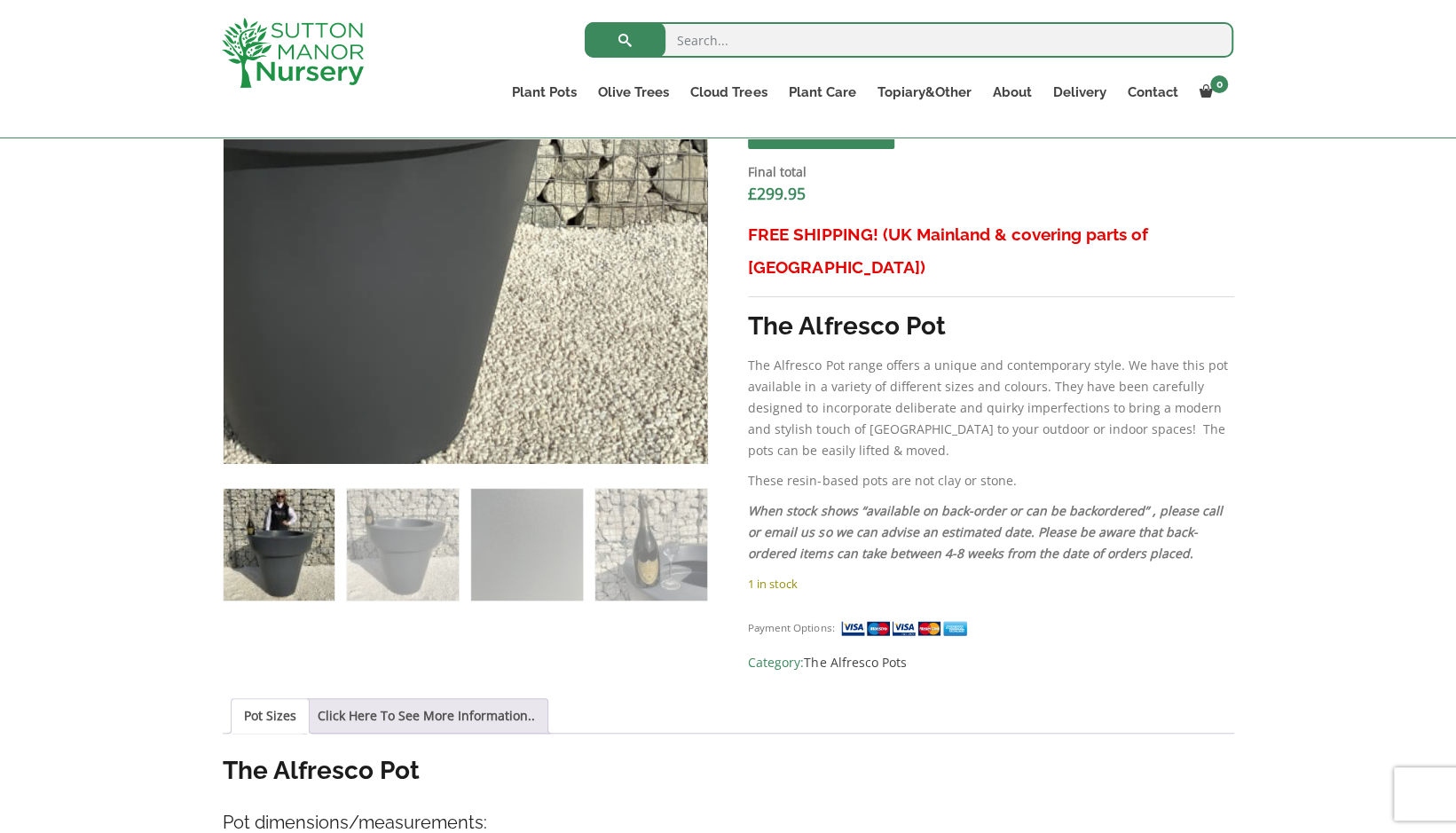
scroll to position [622, 0]
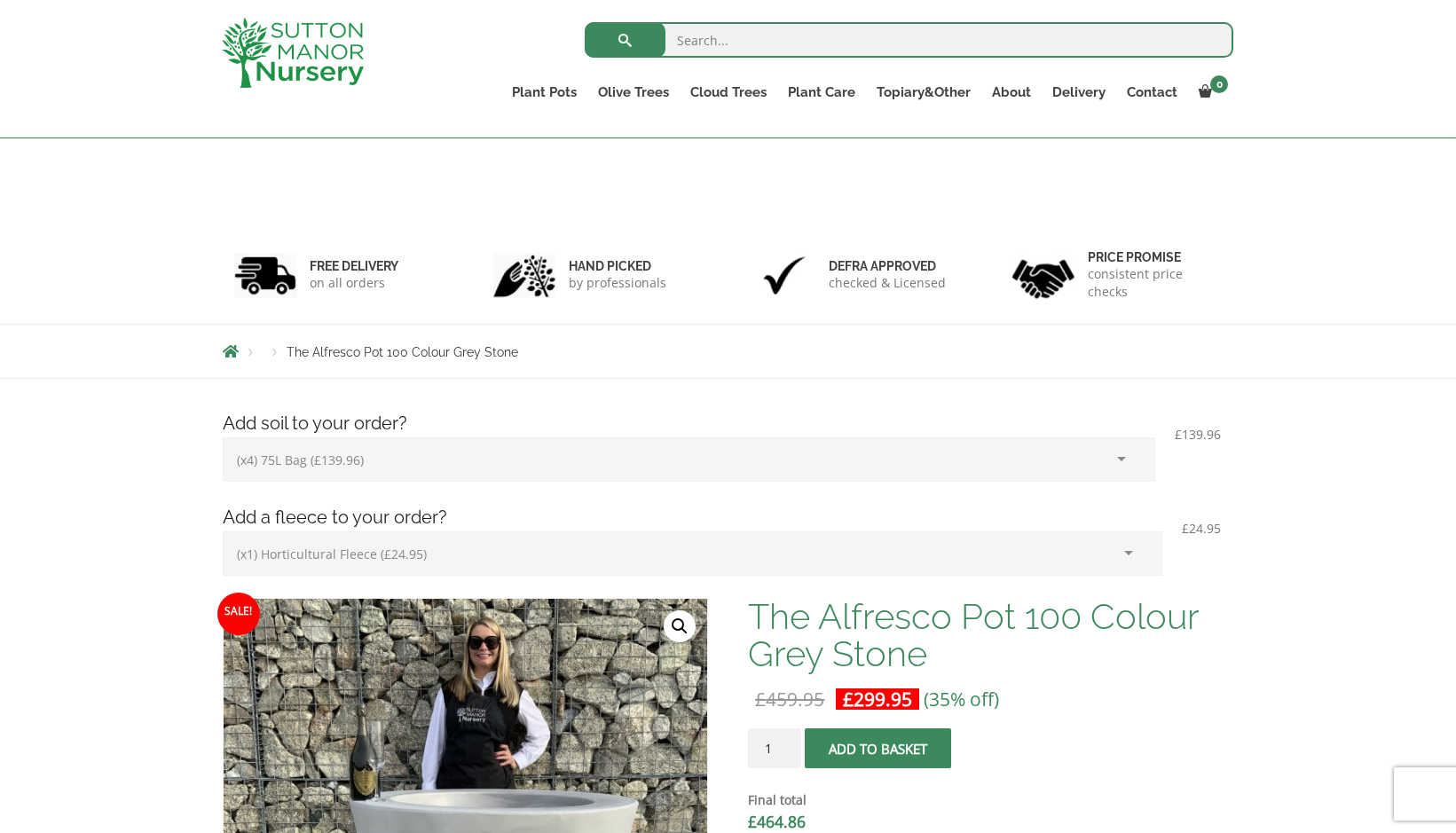
select select "(x4) 75L Bag_3"
select select "(x1) Horticultural Fleece_0"
